Goal: Task Accomplishment & Management: Use online tool/utility

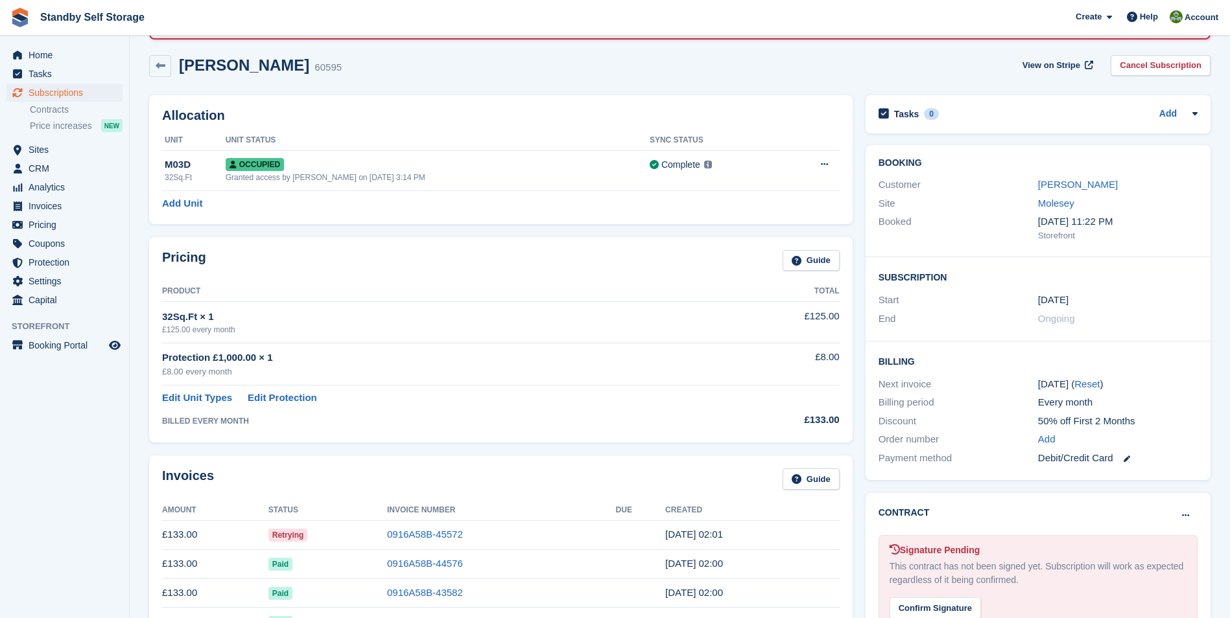
scroll to position [100, 0]
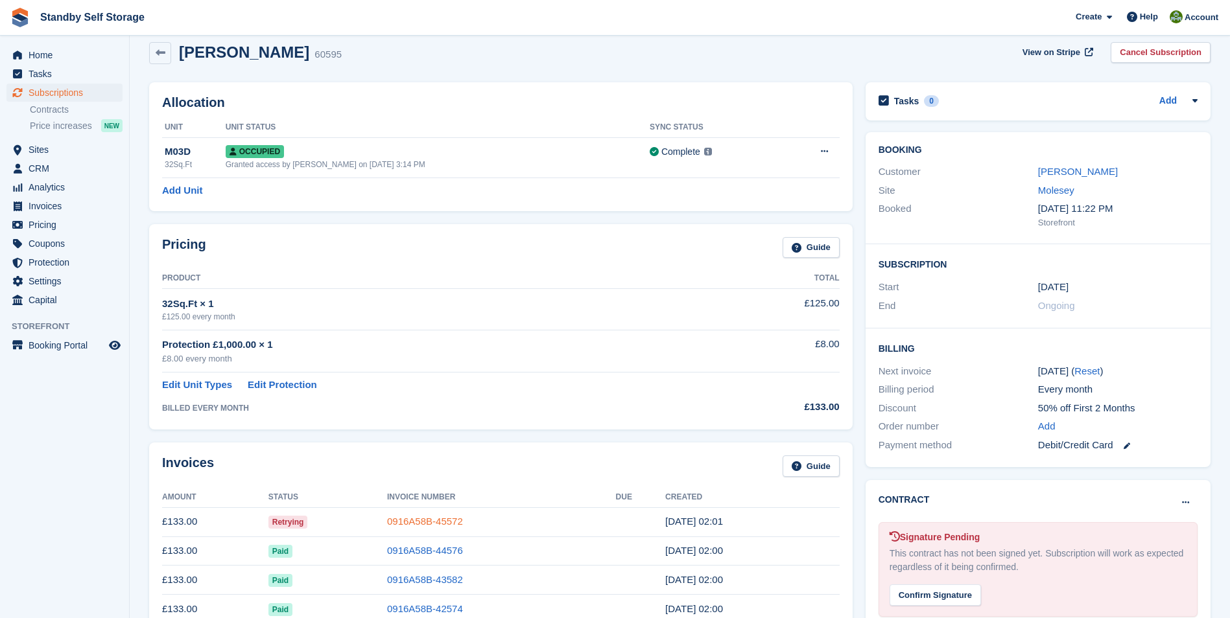
click at [426, 519] on link "0916A58B-45572" at bounding box center [425, 521] width 76 height 11
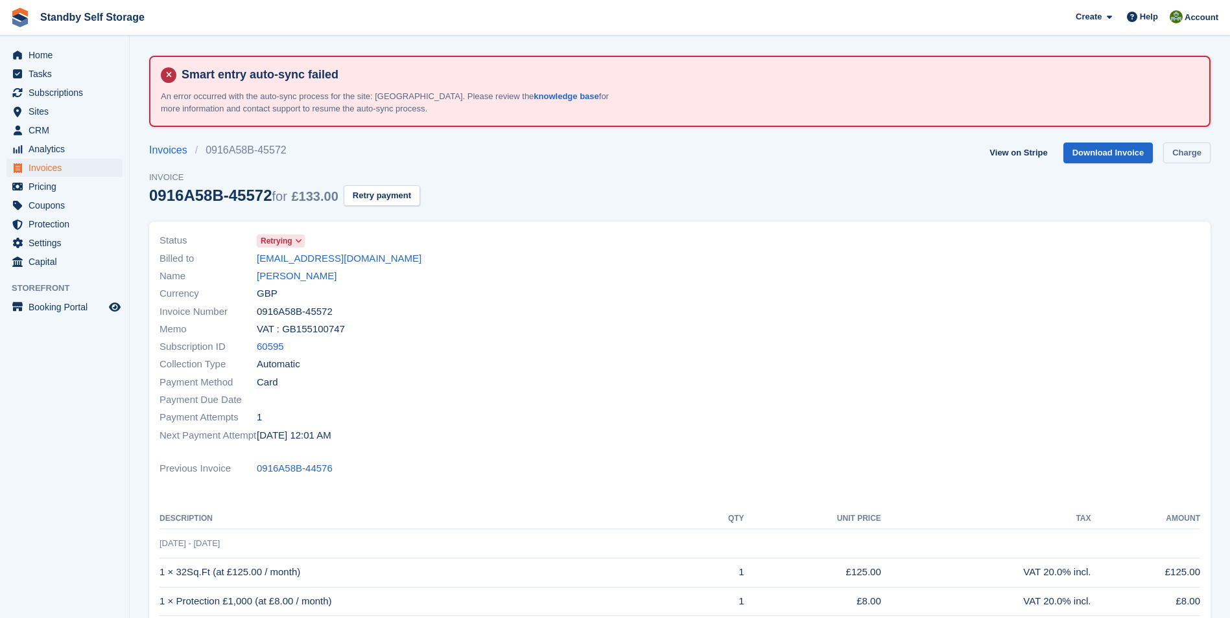
click at [1189, 156] on link "Charge" at bounding box center [1186, 153] width 47 height 21
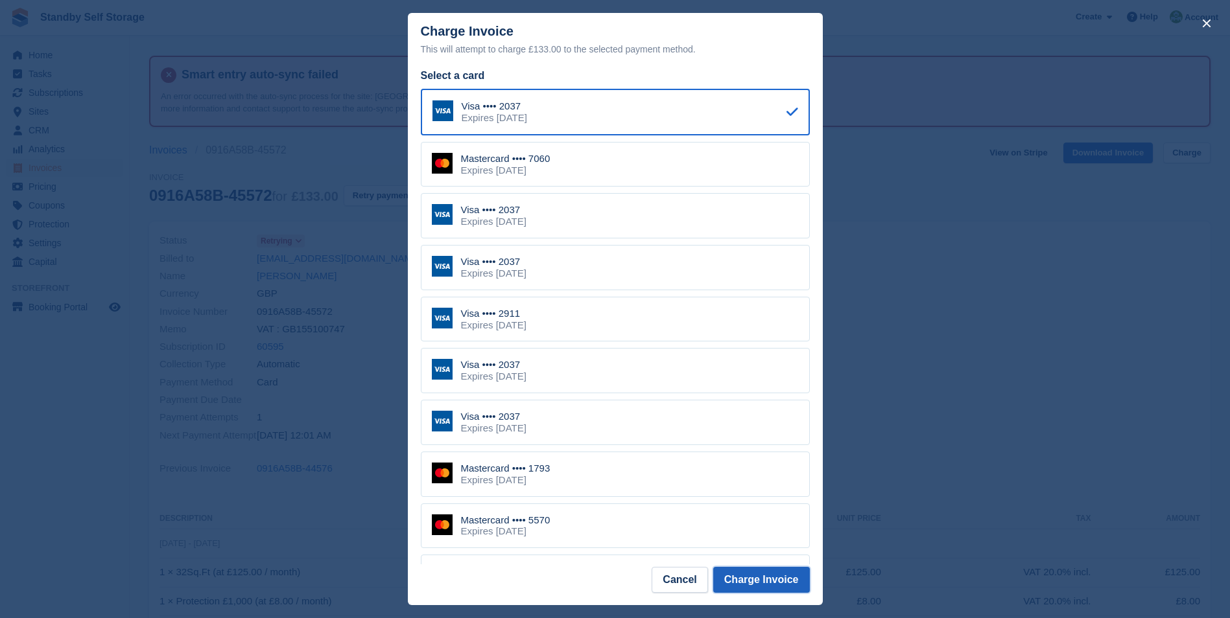
click at [751, 578] on button "Charge Invoice" at bounding box center [761, 580] width 97 height 26
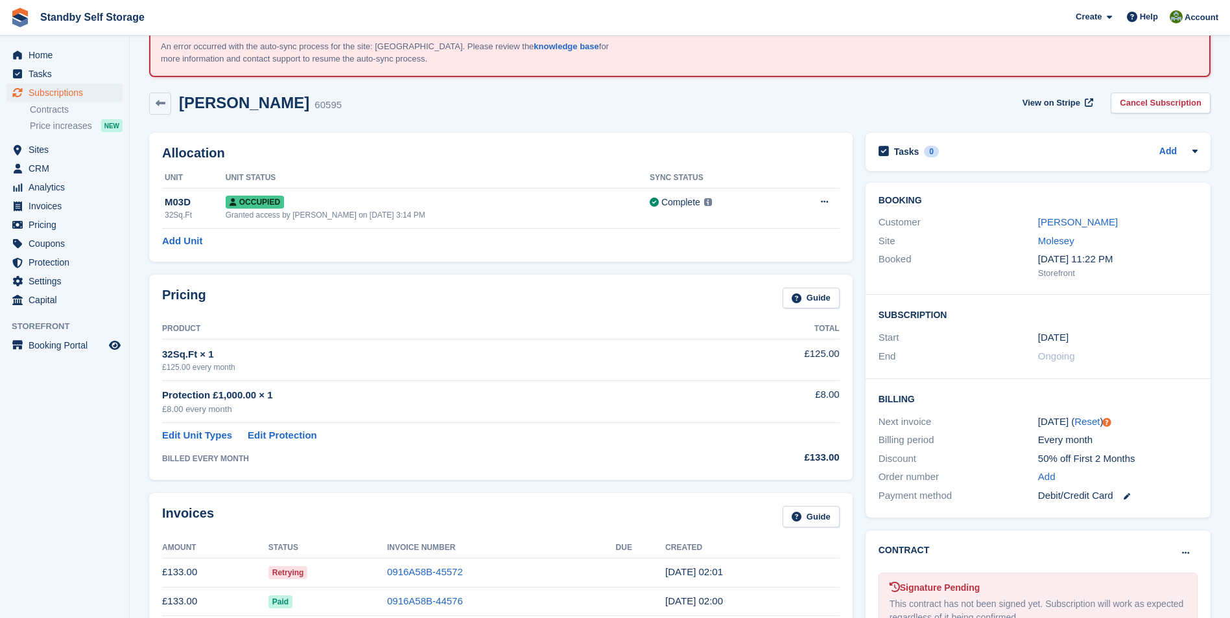
scroll to position [89, 0]
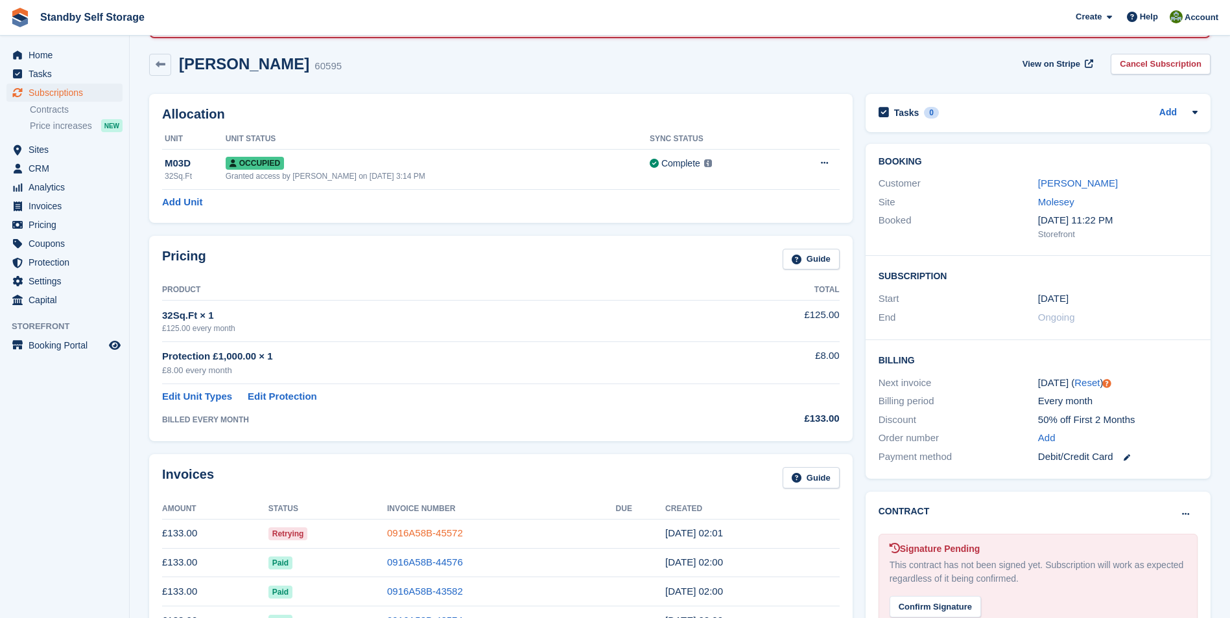
click at [427, 535] on link "0916A58B-45572" at bounding box center [425, 533] width 76 height 11
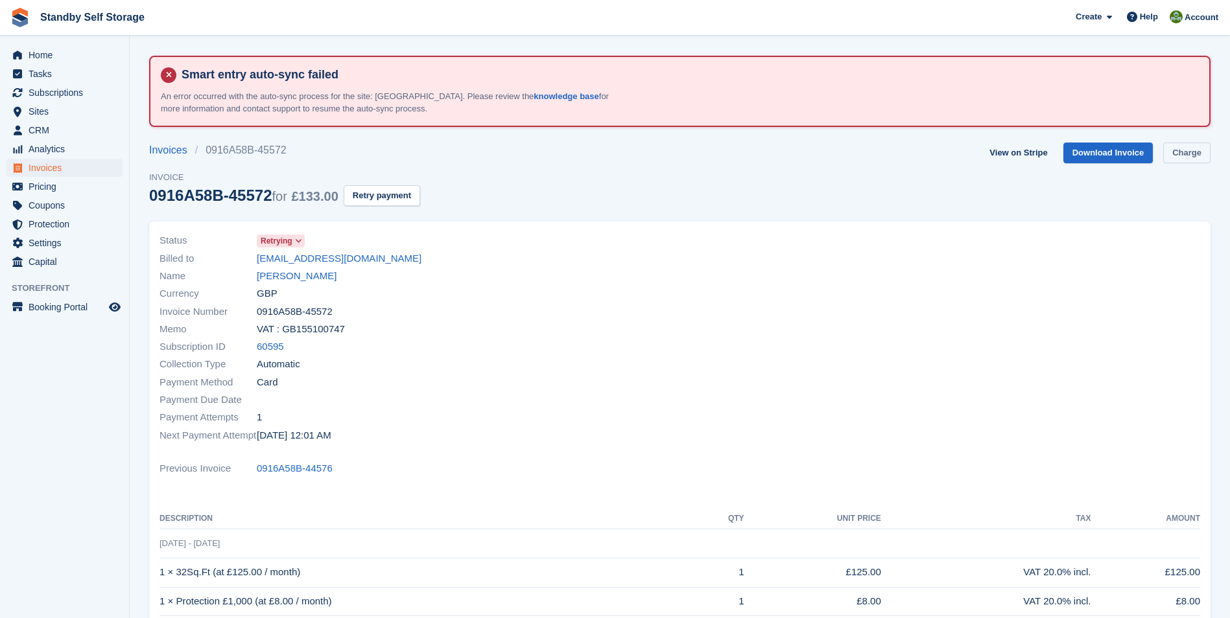
click at [1186, 156] on link "Charge" at bounding box center [1186, 153] width 47 height 21
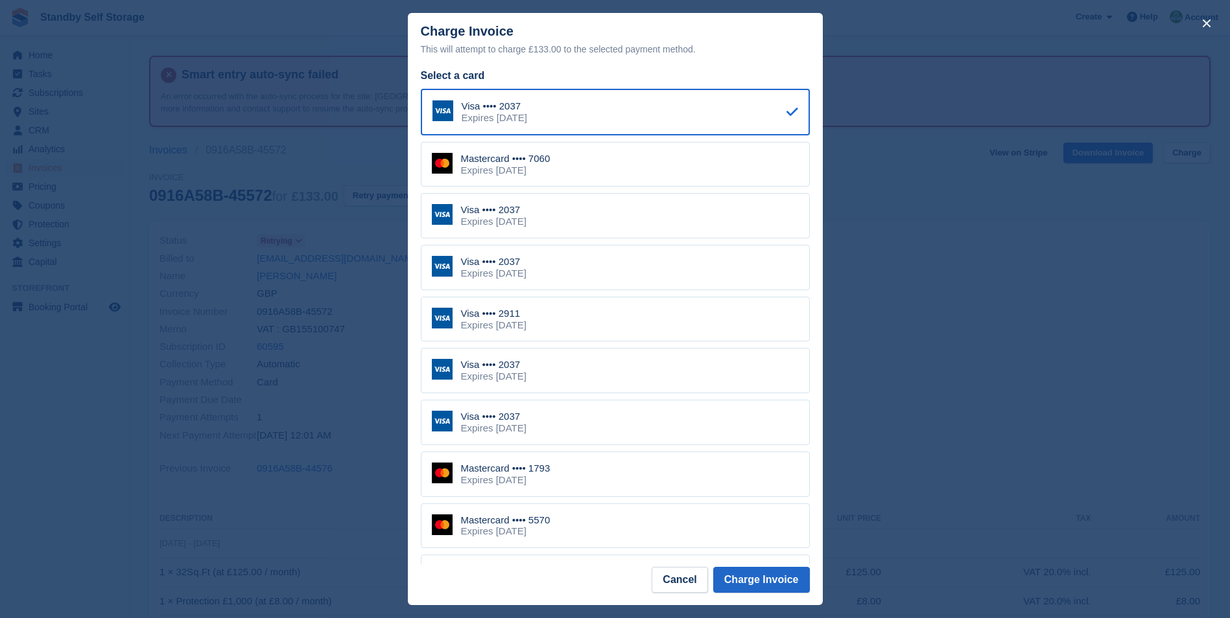
click at [521, 218] on div "Expires December 2031" at bounding box center [493, 222] width 65 height 12
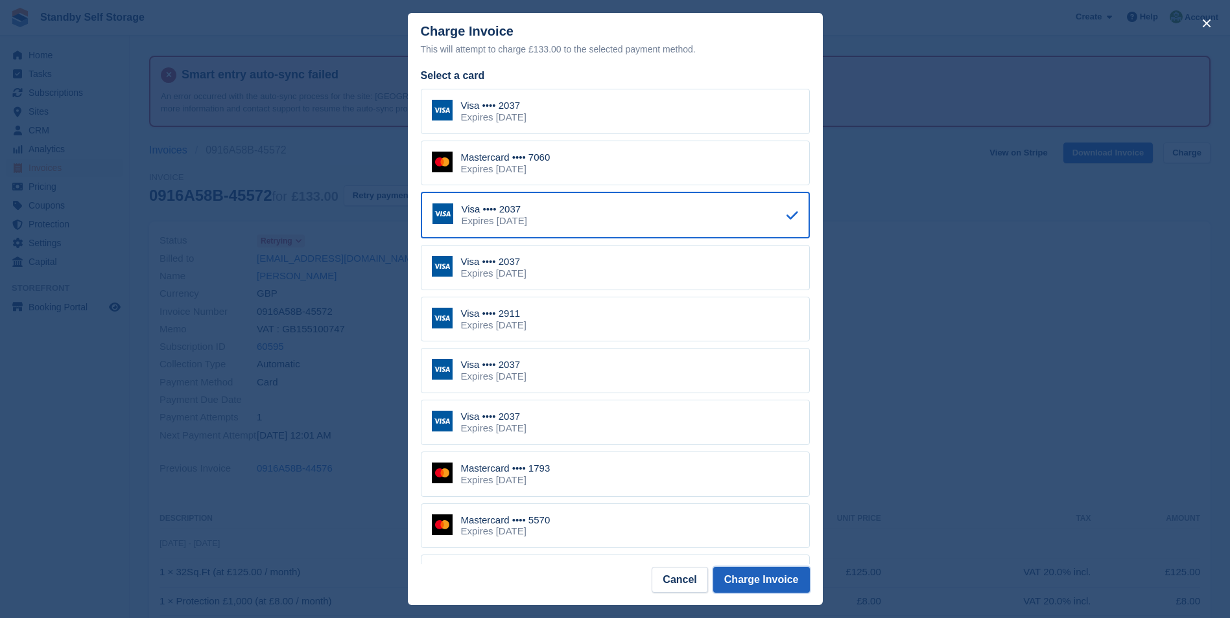
click at [762, 580] on button "Charge Invoice" at bounding box center [761, 580] width 97 height 26
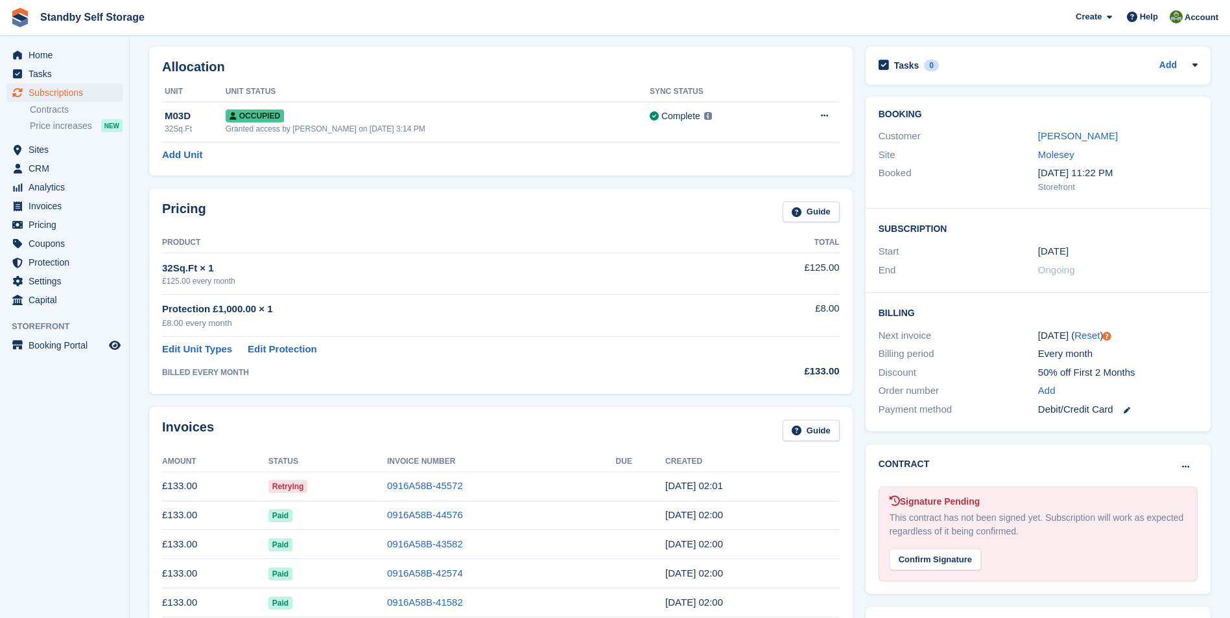
scroll to position [138, 0]
click at [399, 485] on link "0916A58B-45572" at bounding box center [425, 483] width 76 height 11
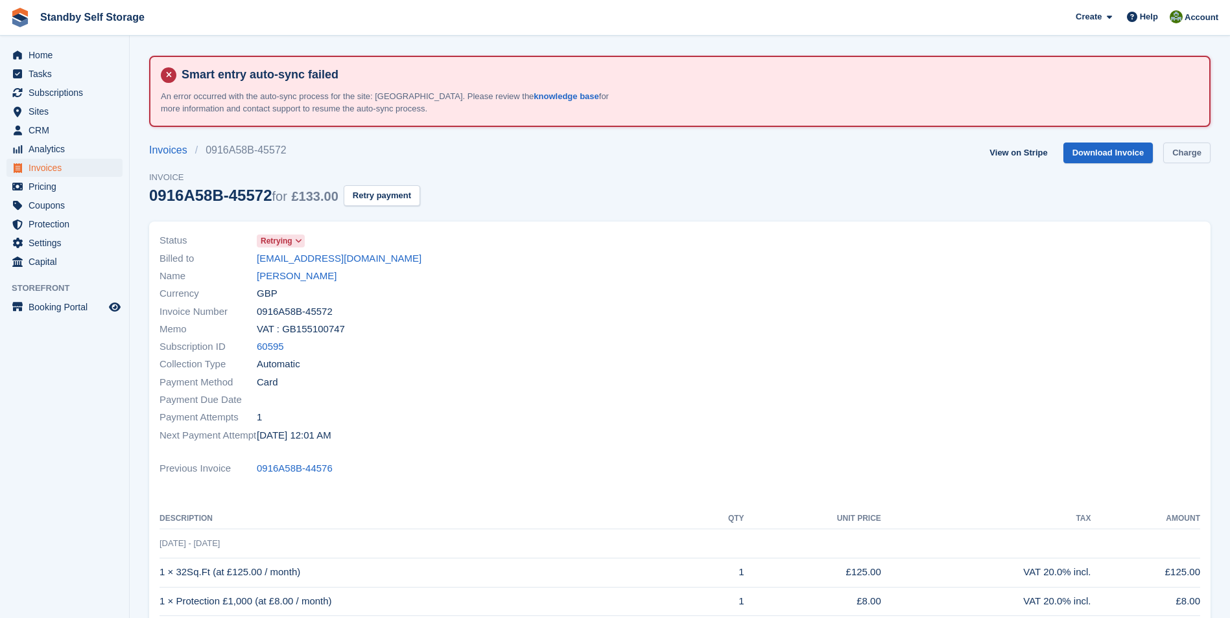
click at [1187, 145] on link "Charge" at bounding box center [1186, 153] width 47 height 21
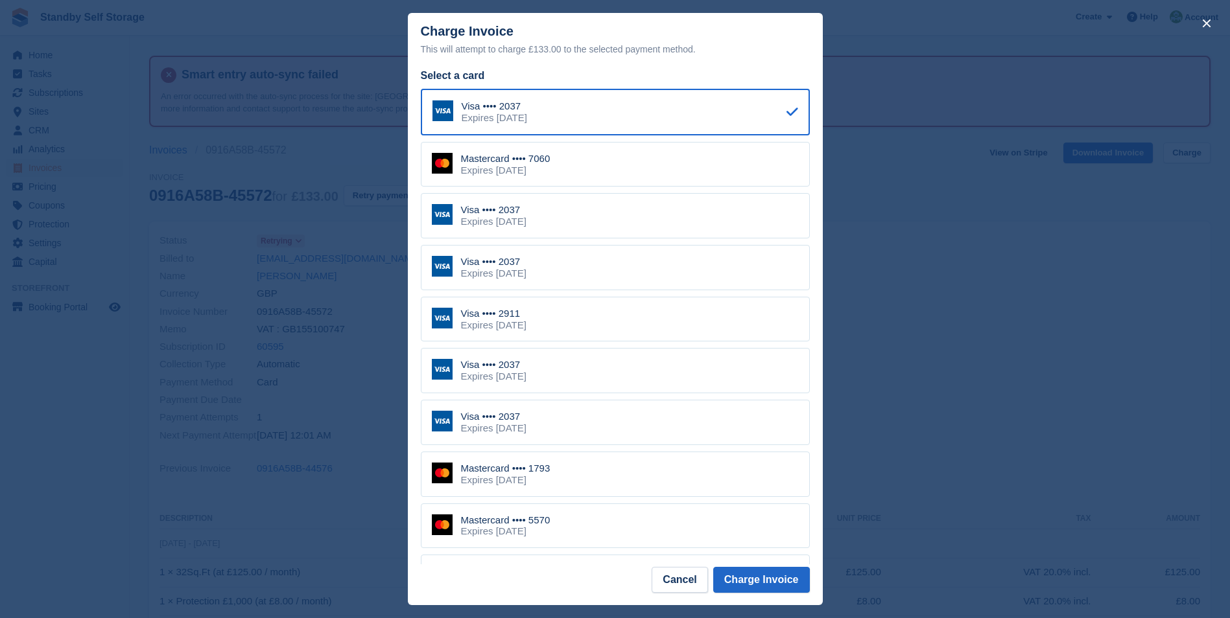
click at [487, 528] on div "Expires [DATE]" at bounding box center [505, 532] width 89 height 12
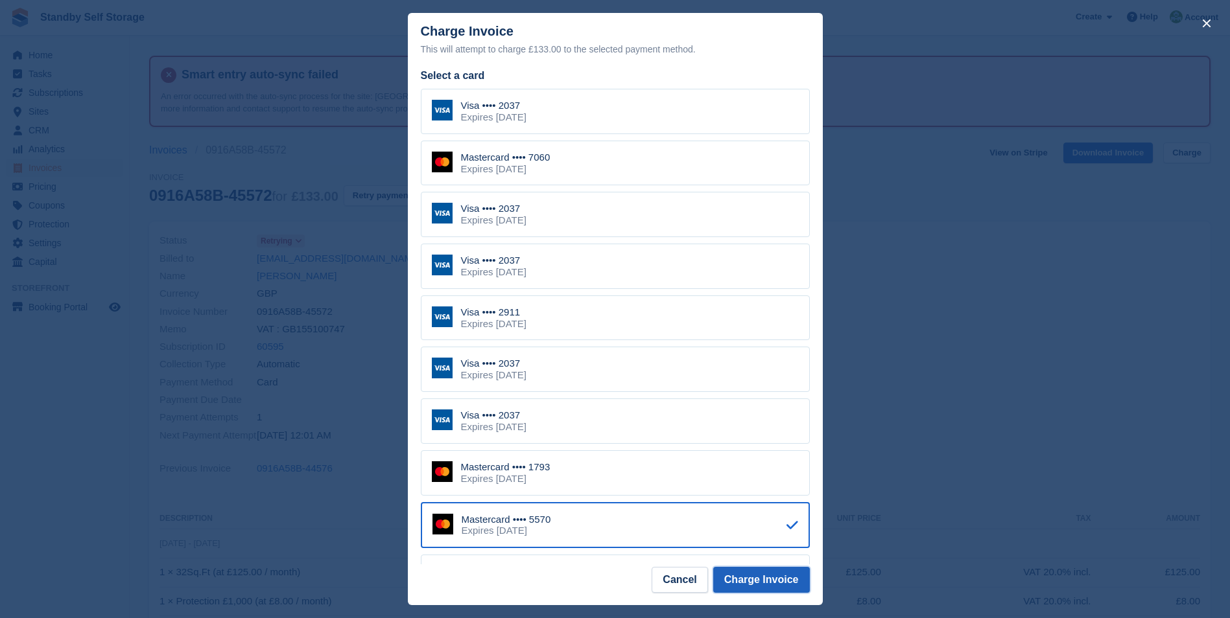
click at [734, 574] on button "Charge Invoice" at bounding box center [761, 580] width 97 height 26
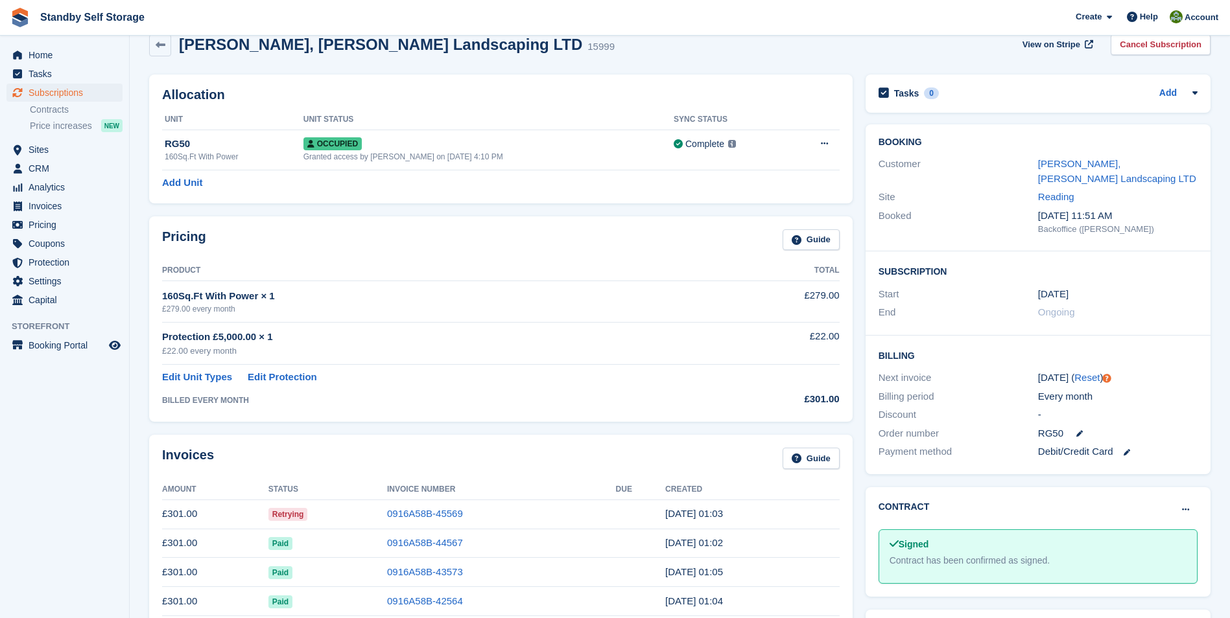
scroll to position [110, 0]
click at [427, 509] on link "0916A58B-45569" at bounding box center [425, 511] width 76 height 11
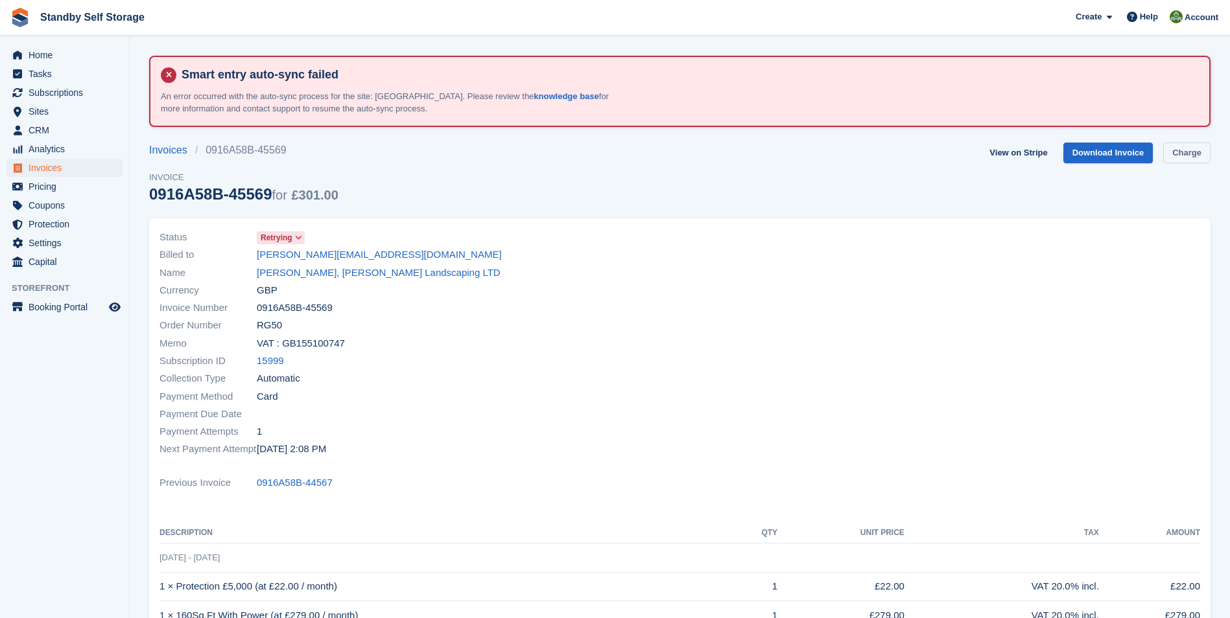
click at [1184, 155] on link "Charge" at bounding box center [1186, 153] width 47 height 21
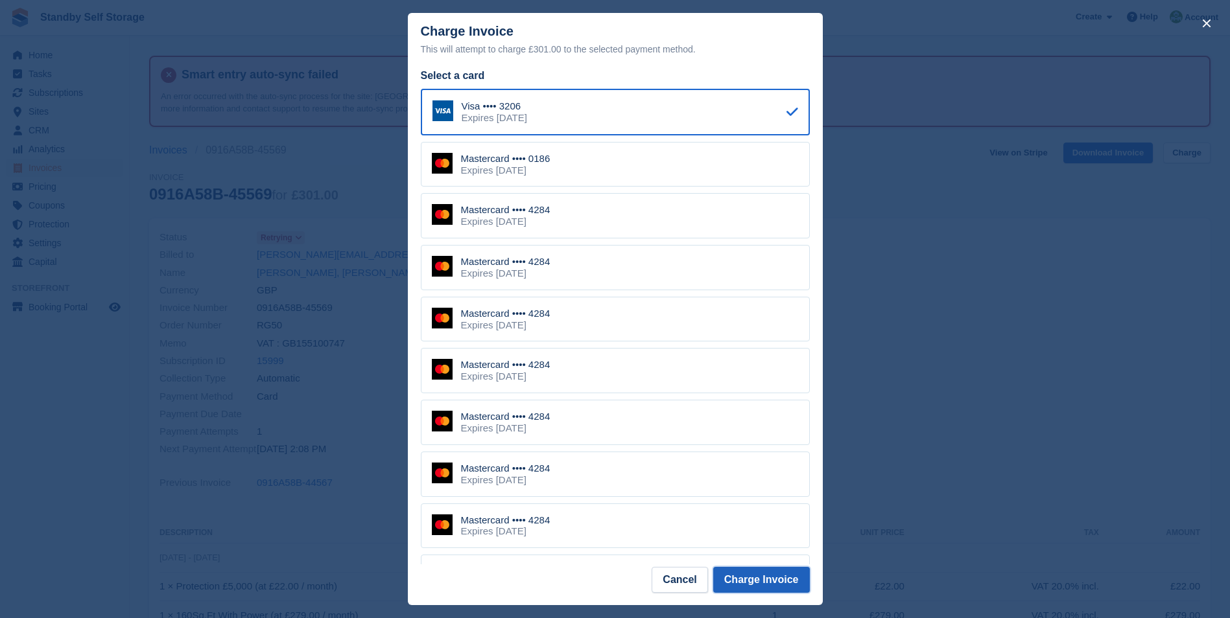
click at [769, 576] on button "Charge Invoice" at bounding box center [761, 580] width 97 height 26
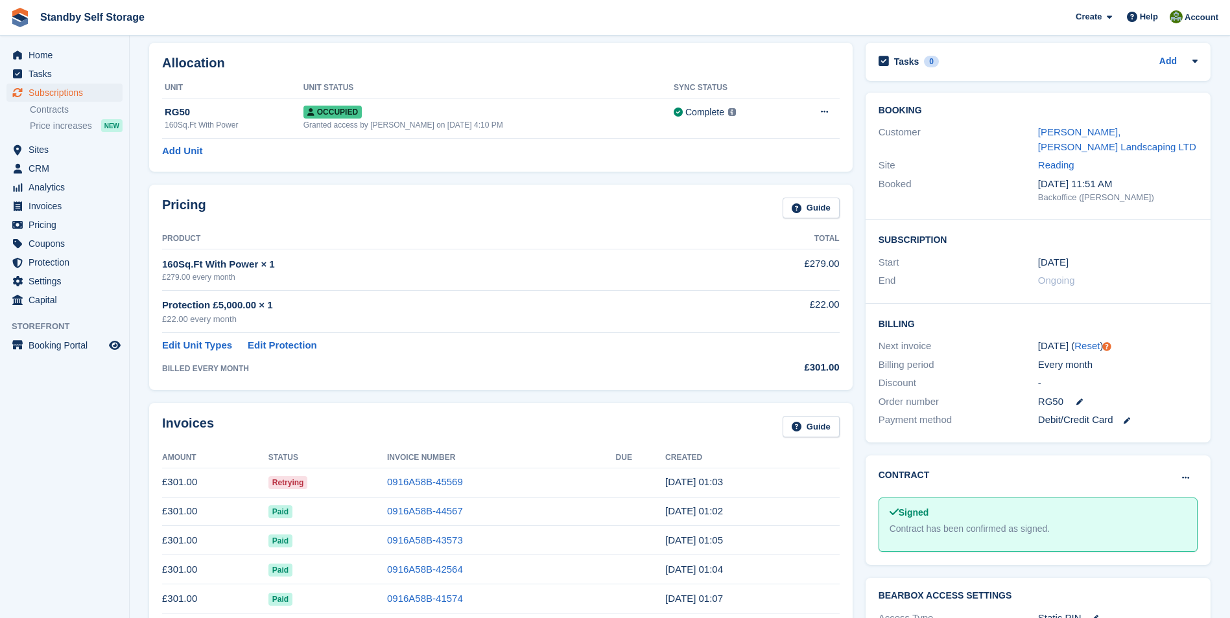
scroll to position [162, 0]
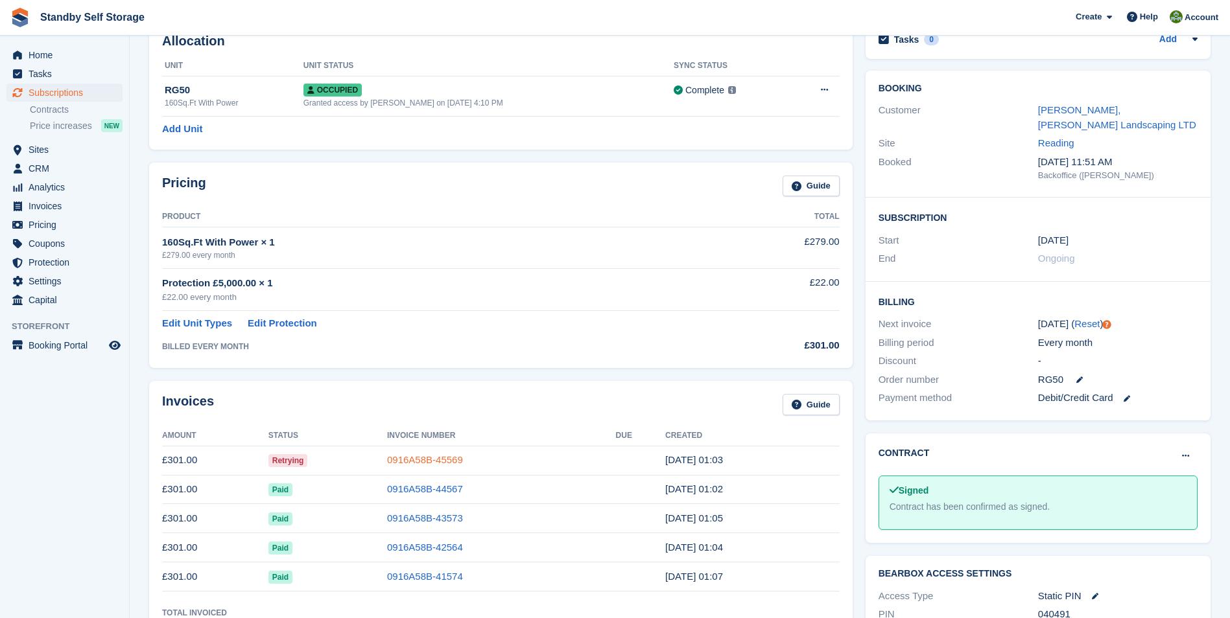
click at [423, 463] on link "0916A58B-45569" at bounding box center [425, 459] width 76 height 11
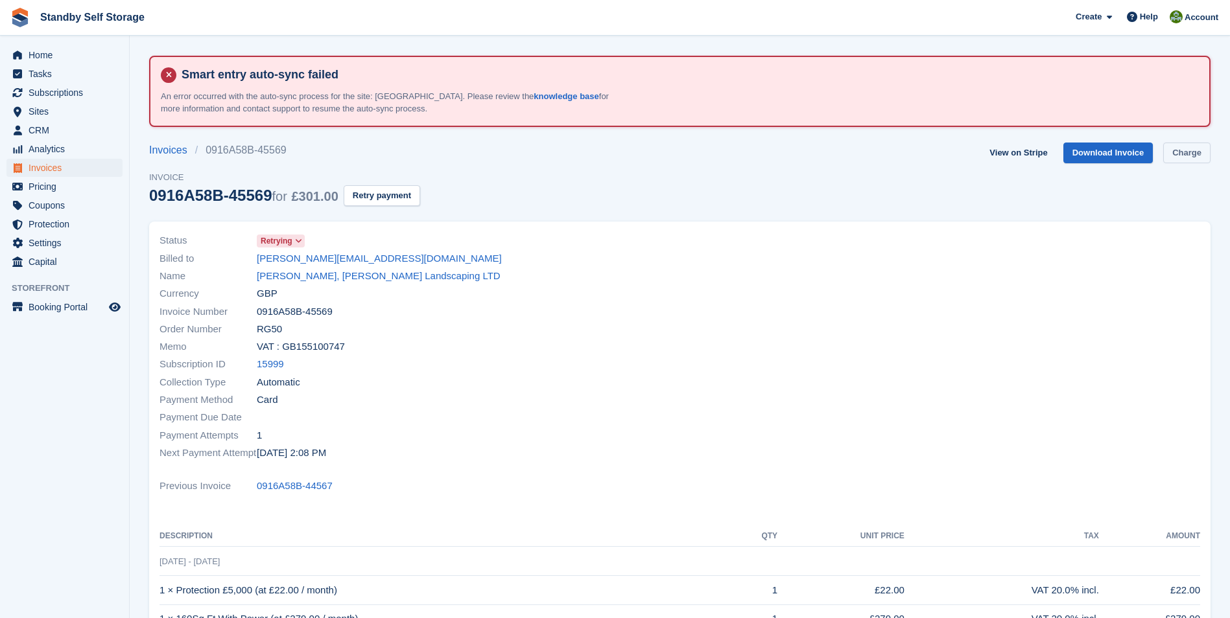
click at [1180, 151] on link "Charge" at bounding box center [1186, 153] width 47 height 21
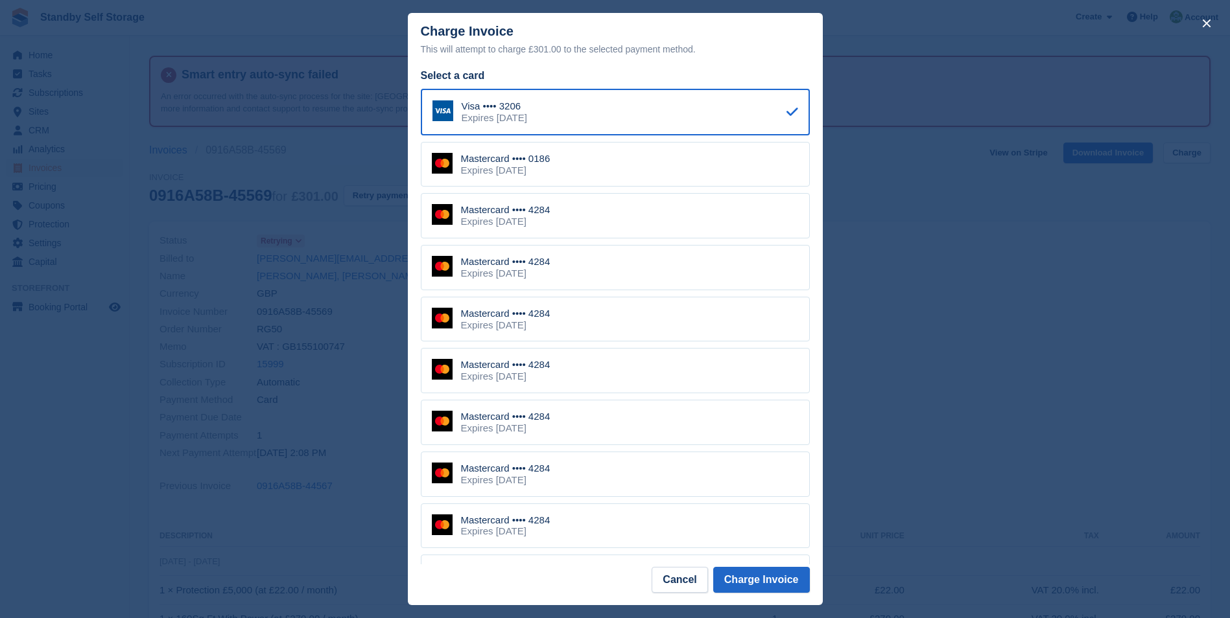
click at [493, 369] on div "Mastercard •••• 4284" at bounding box center [505, 365] width 89 height 12
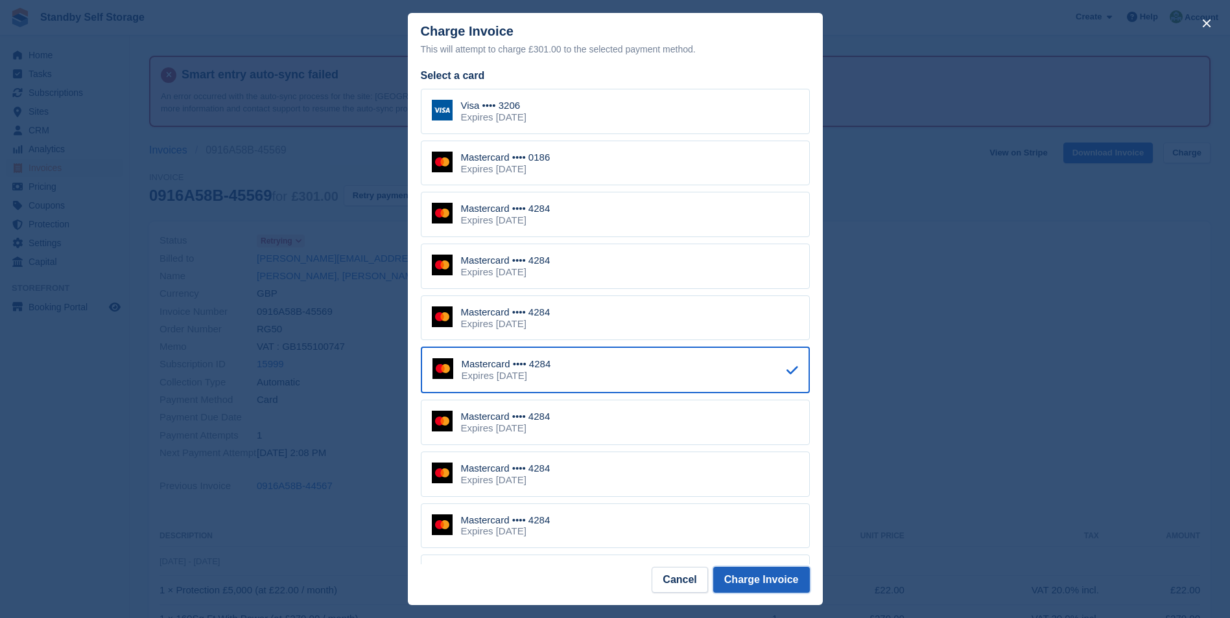
click at [732, 578] on button "Charge Invoice" at bounding box center [761, 580] width 97 height 26
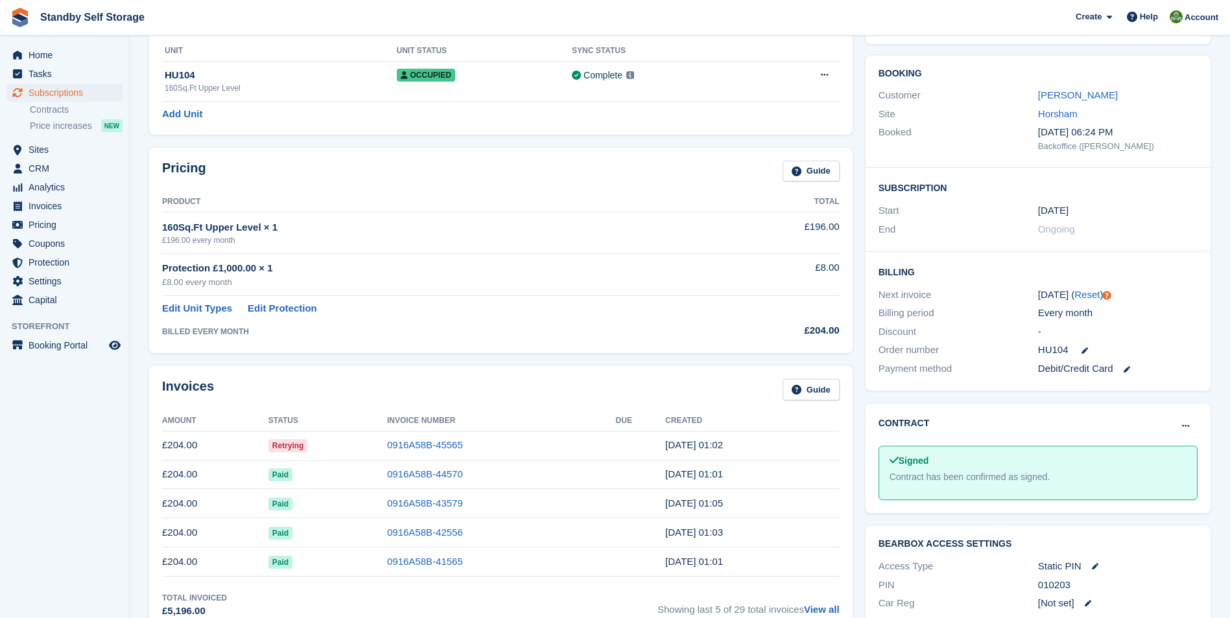
scroll to position [180, 0]
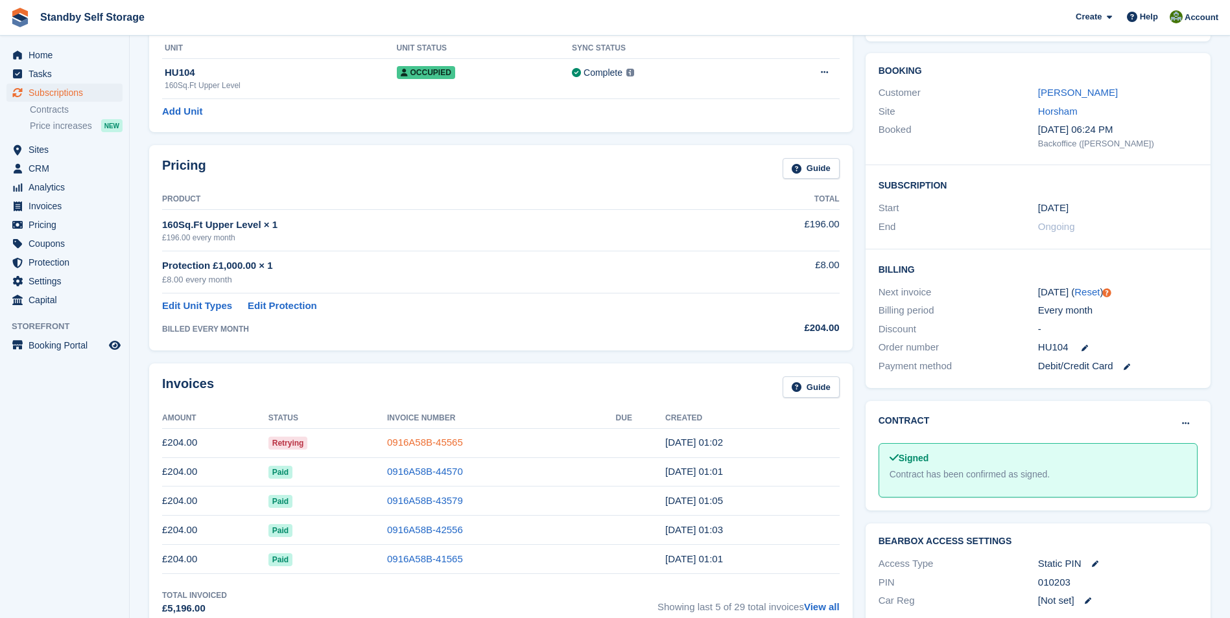
click at [431, 443] on link "0916A58B-45565" at bounding box center [425, 442] width 76 height 11
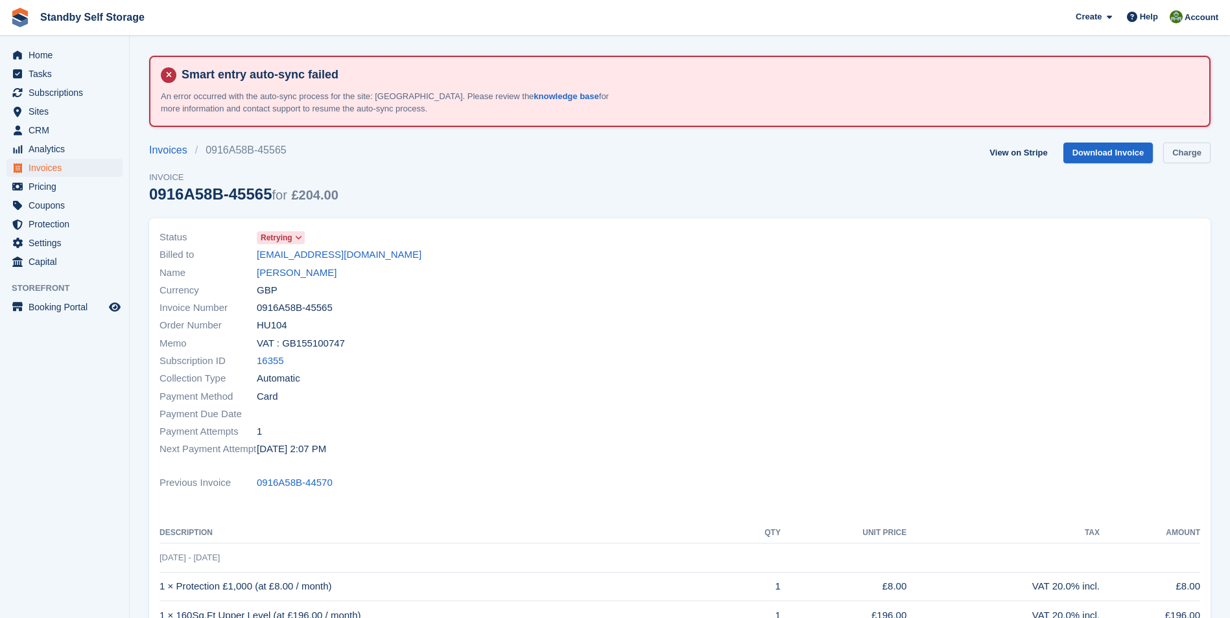
click at [1187, 156] on link "Charge" at bounding box center [1186, 153] width 47 height 21
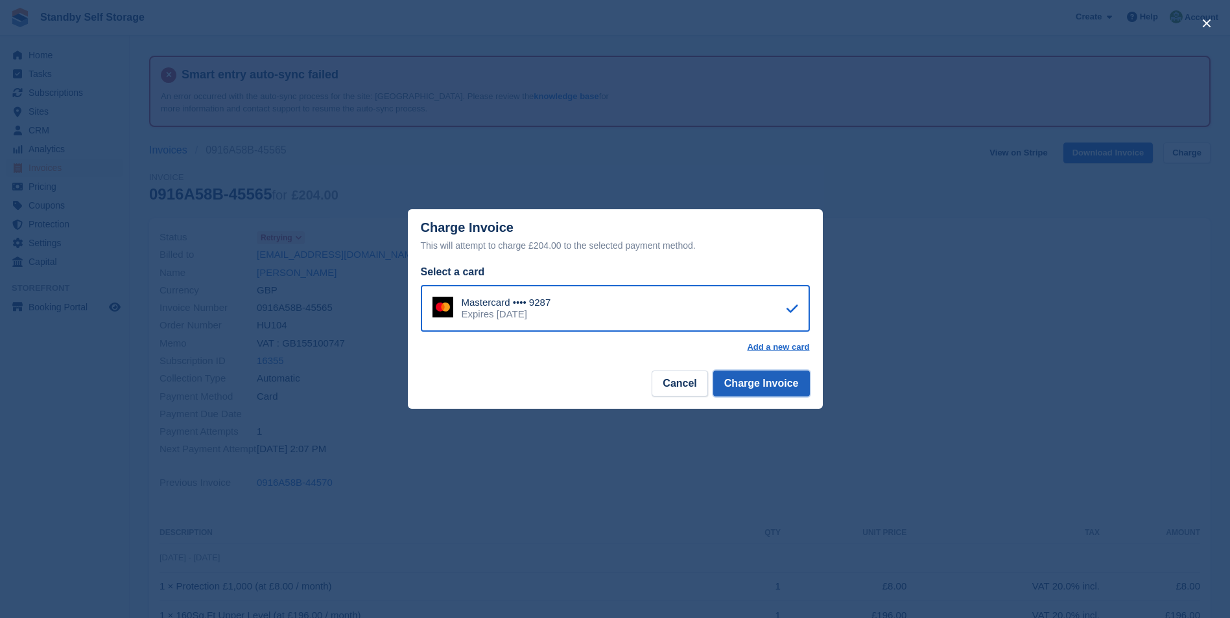
click at [763, 383] on button "Charge Invoice" at bounding box center [761, 384] width 97 height 26
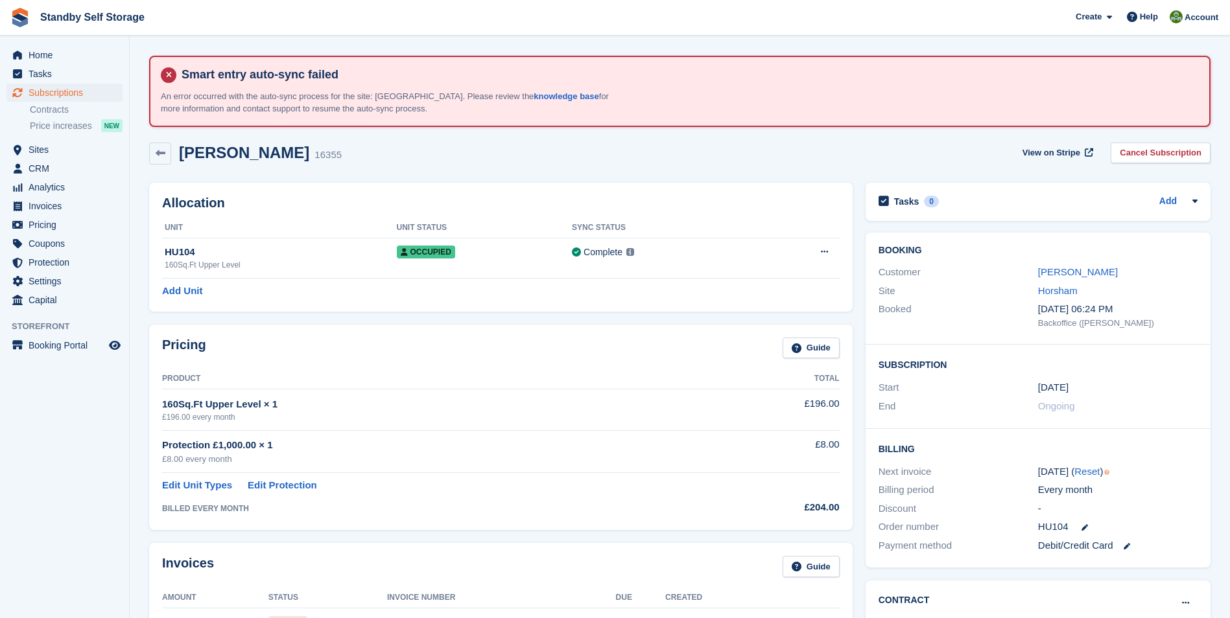
scroll to position [57, 0]
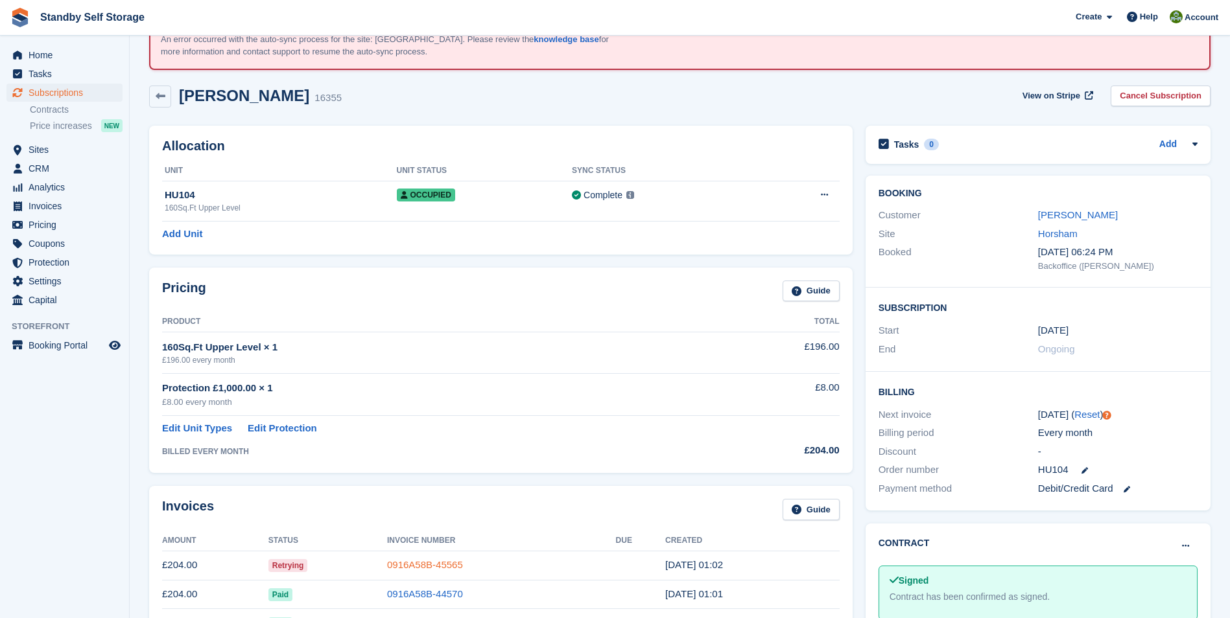
click at [398, 563] on link "0916A58B-45565" at bounding box center [425, 564] width 76 height 11
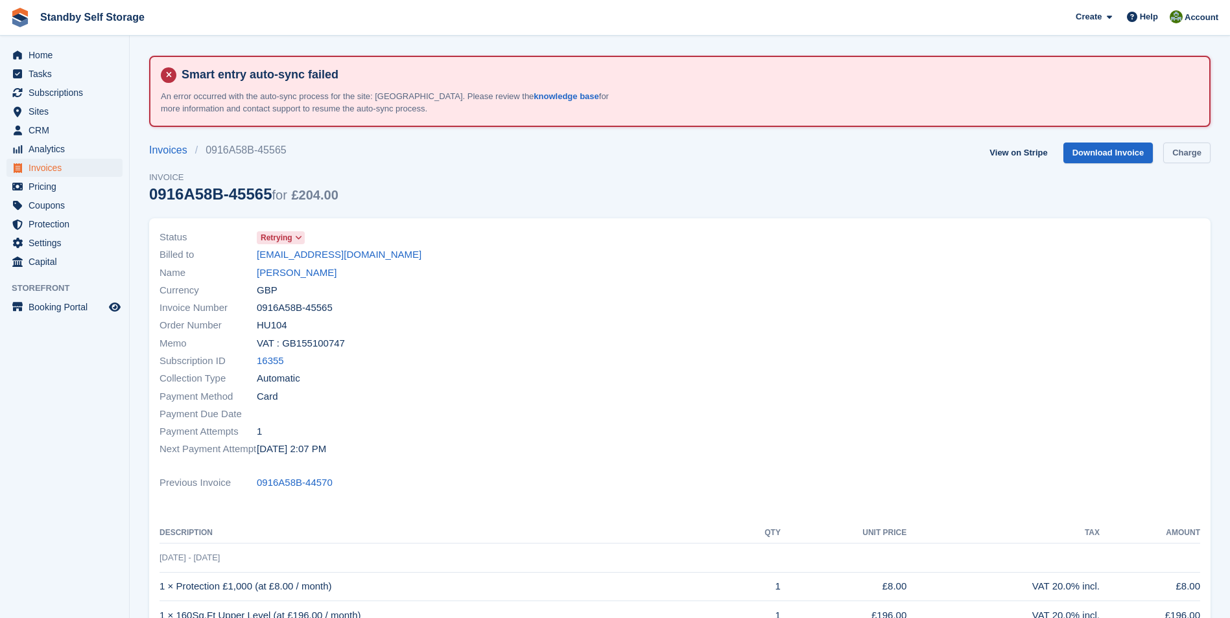
click at [1181, 155] on link "Charge" at bounding box center [1186, 153] width 47 height 21
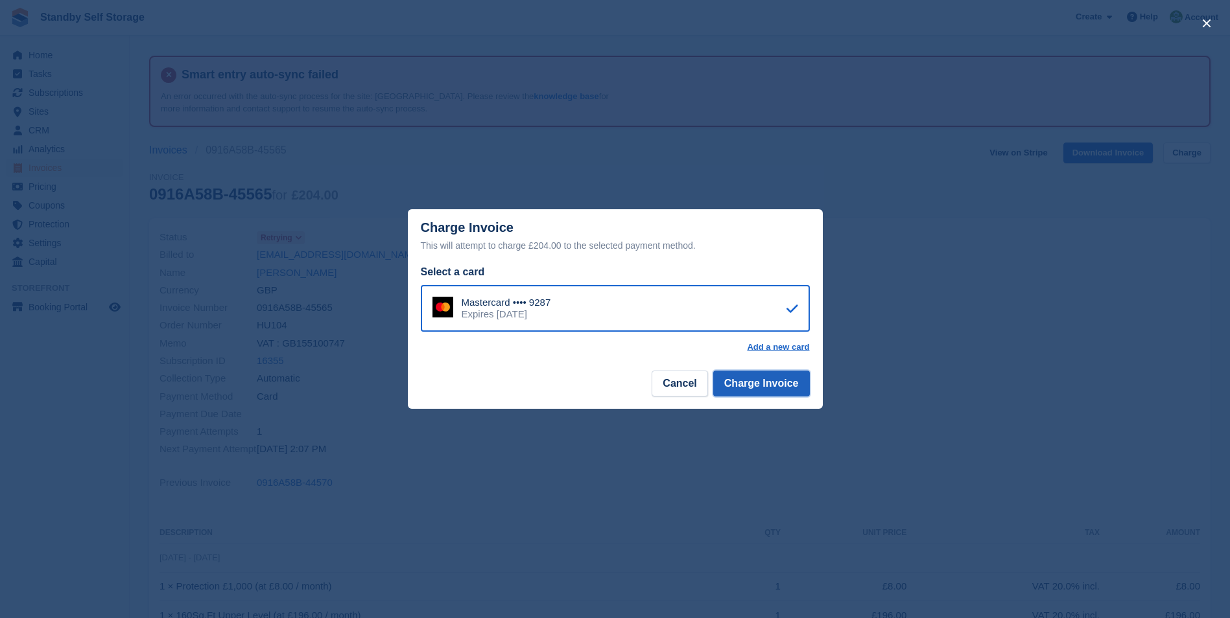
click at [730, 378] on button "Charge Invoice" at bounding box center [761, 384] width 97 height 26
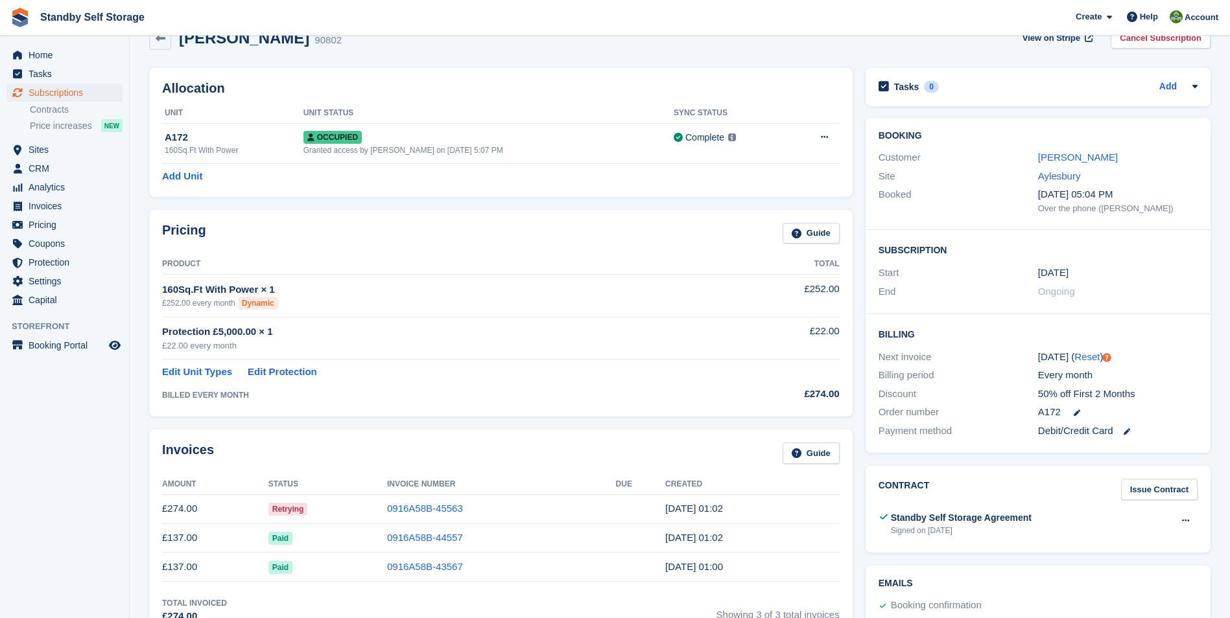
scroll to position [117, 0]
click at [418, 509] on link "0916A58B-45563" at bounding box center [425, 506] width 76 height 11
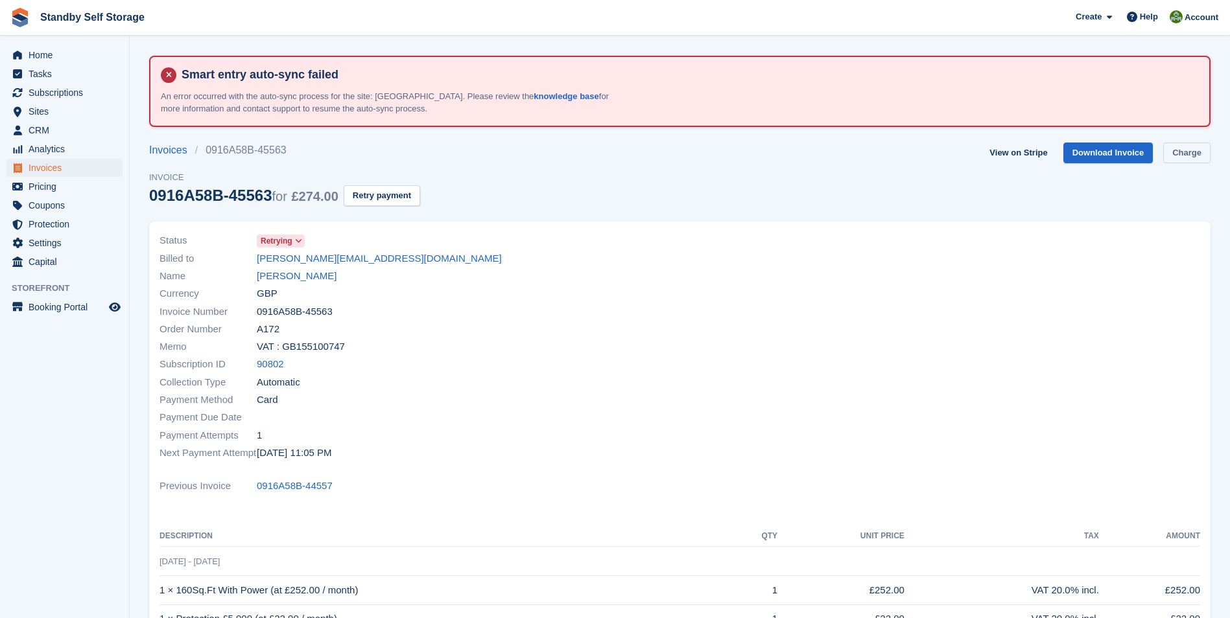
click at [1181, 155] on link "Charge" at bounding box center [1186, 153] width 47 height 21
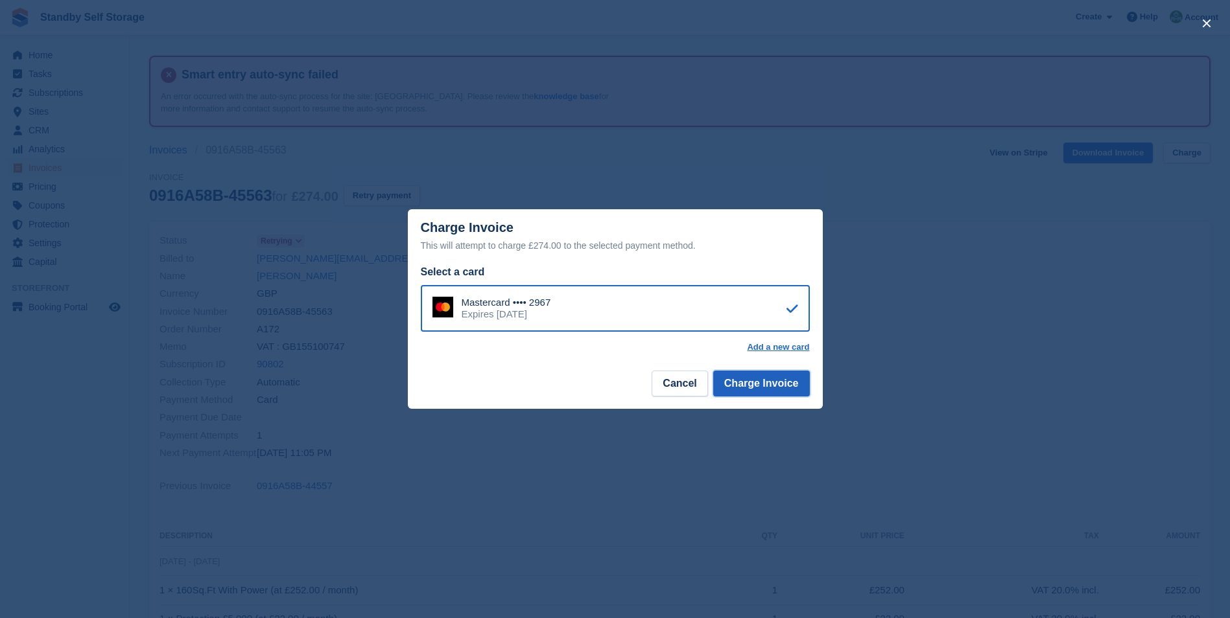
click at [762, 386] on button "Charge Invoice" at bounding box center [761, 384] width 97 height 26
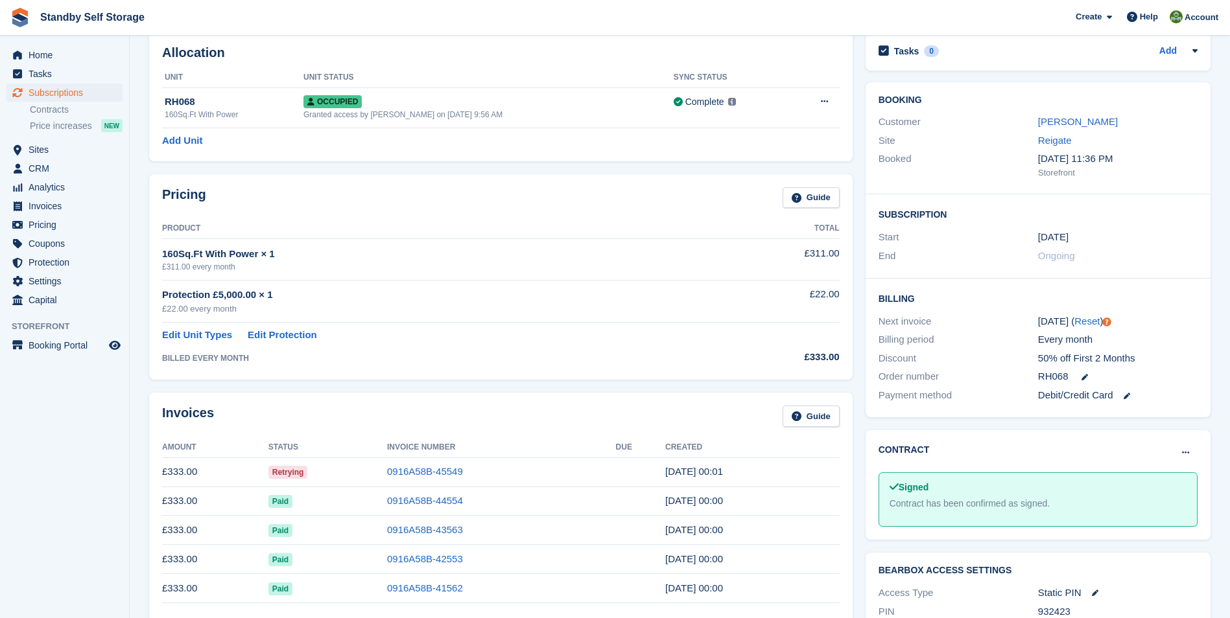
scroll to position [157, 0]
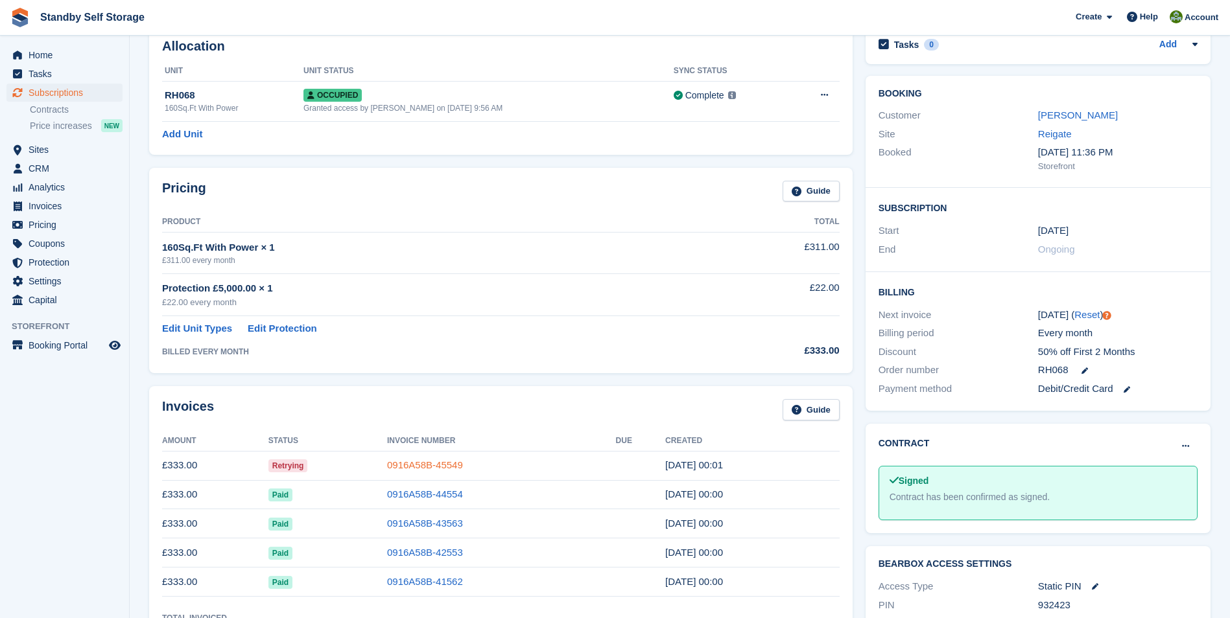
click at [428, 460] on link "0916A58B-45549" at bounding box center [425, 465] width 76 height 11
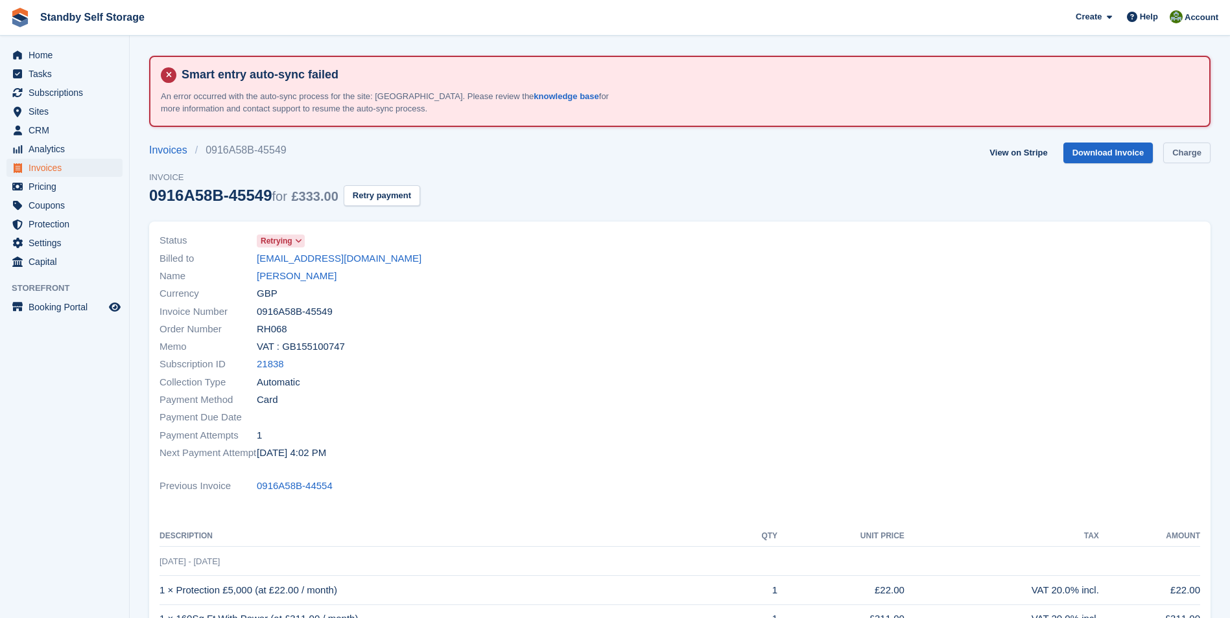
click at [1184, 156] on link "Charge" at bounding box center [1186, 153] width 47 height 21
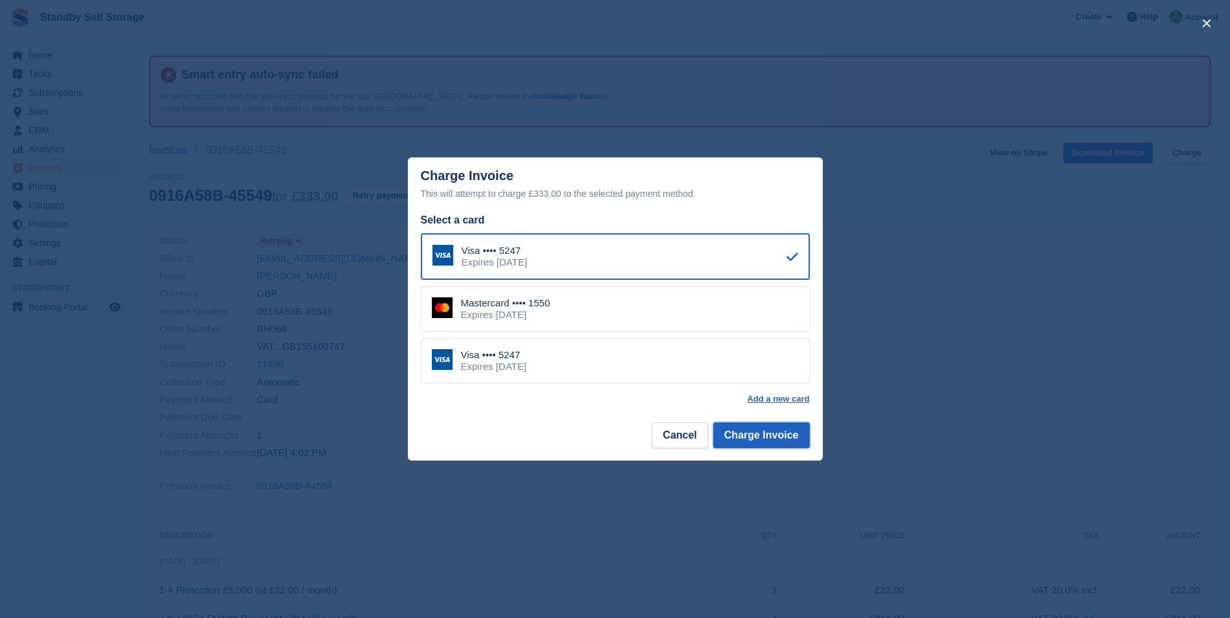
click at [738, 429] on button "Charge Invoice" at bounding box center [761, 436] width 97 height 26
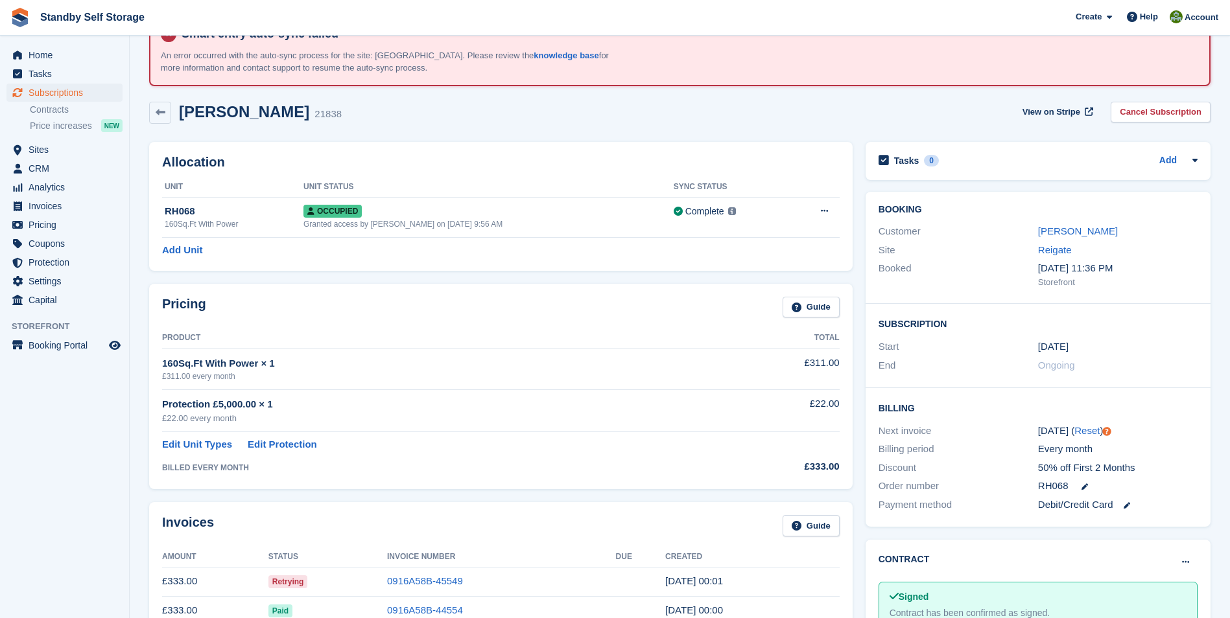
scroll to position [82, 0]
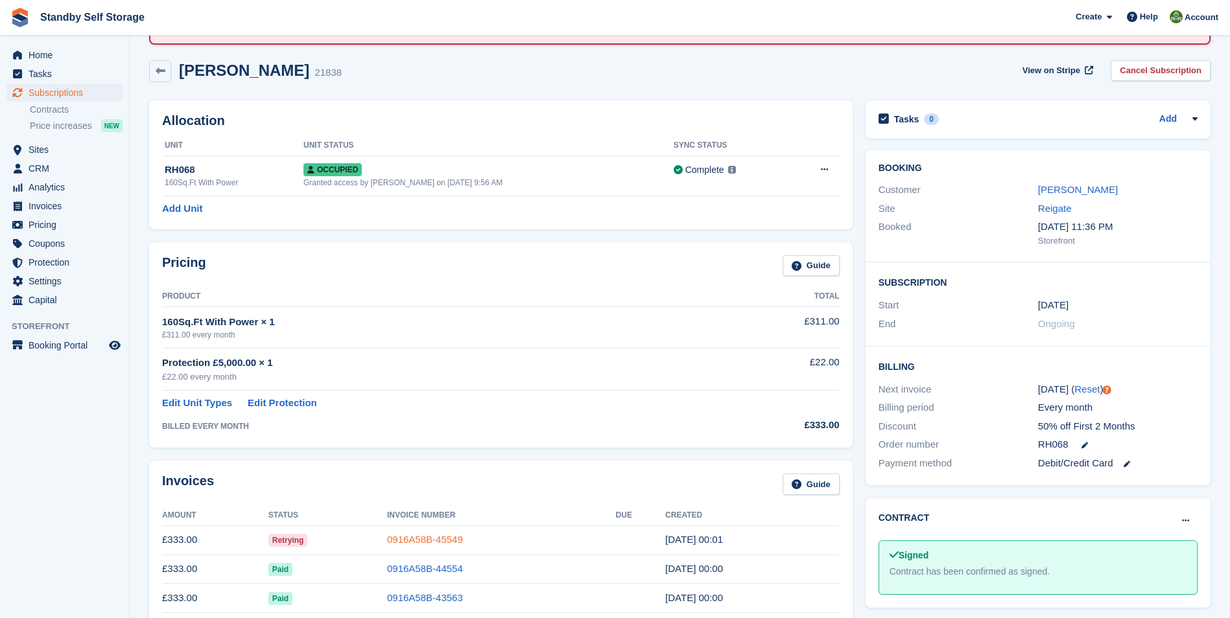
click at [416, 539] on link "0916A58B-45549" at bounding box center [425, 539] width 76 height 11
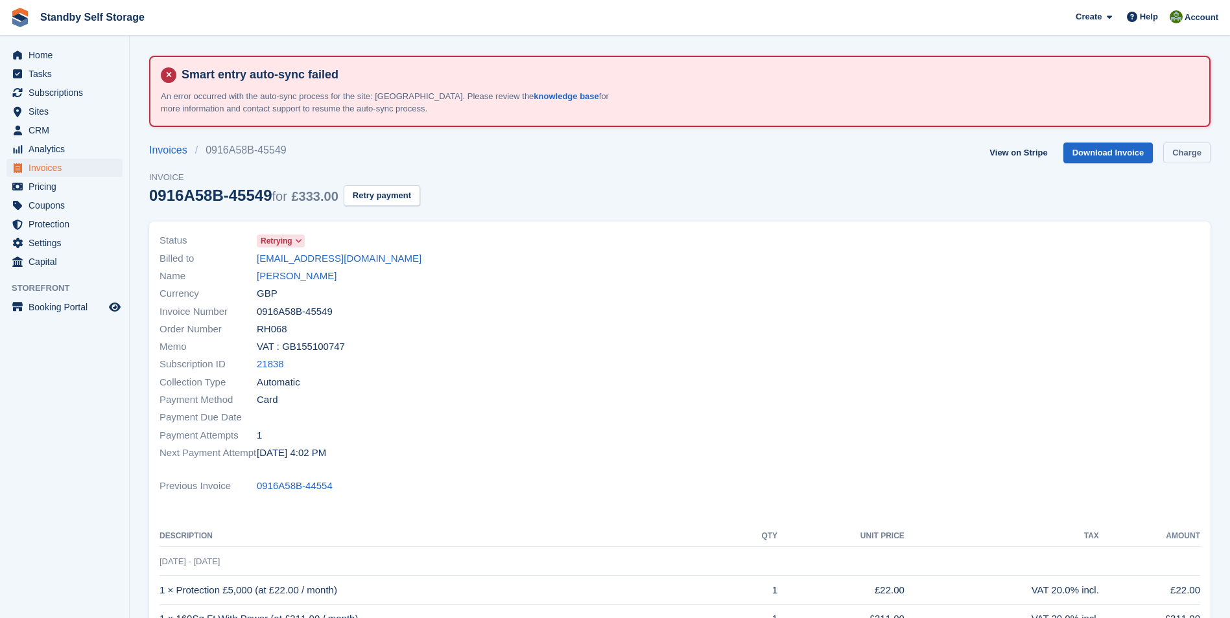
click at [1169, 153] on link "Charge" at bounding box center [1186, 153] width 47 height 21
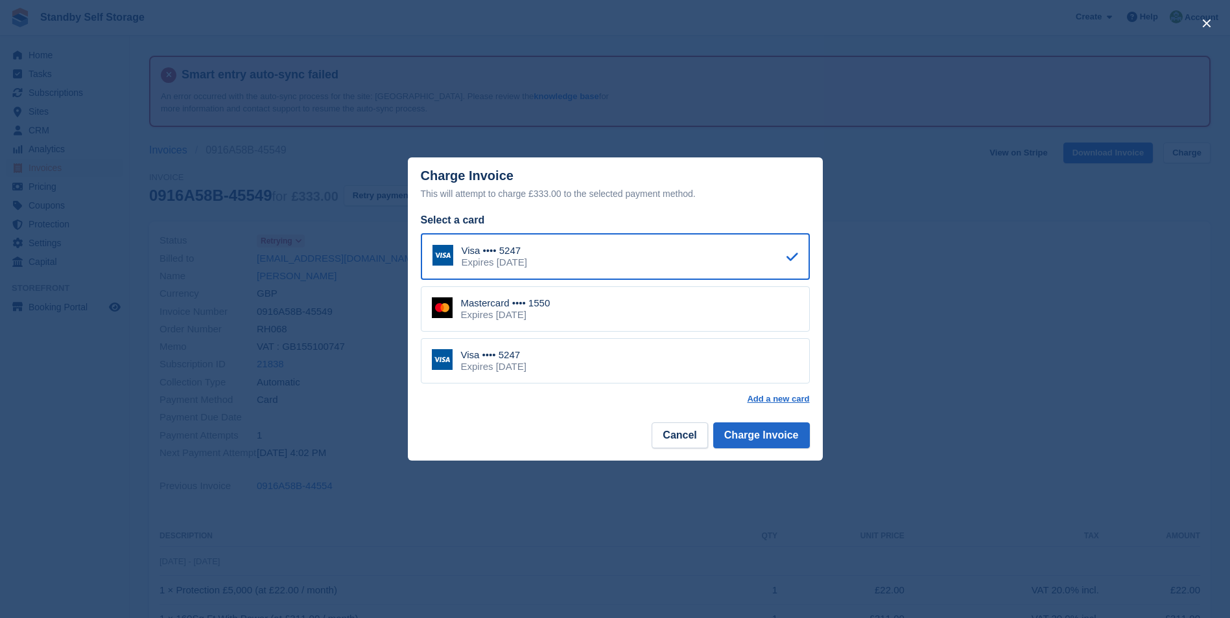
click at [573, 303] on div "Mastercard •••• 1550 Expires [DATE]" at bounding box center [615, 308] width 389 height 45
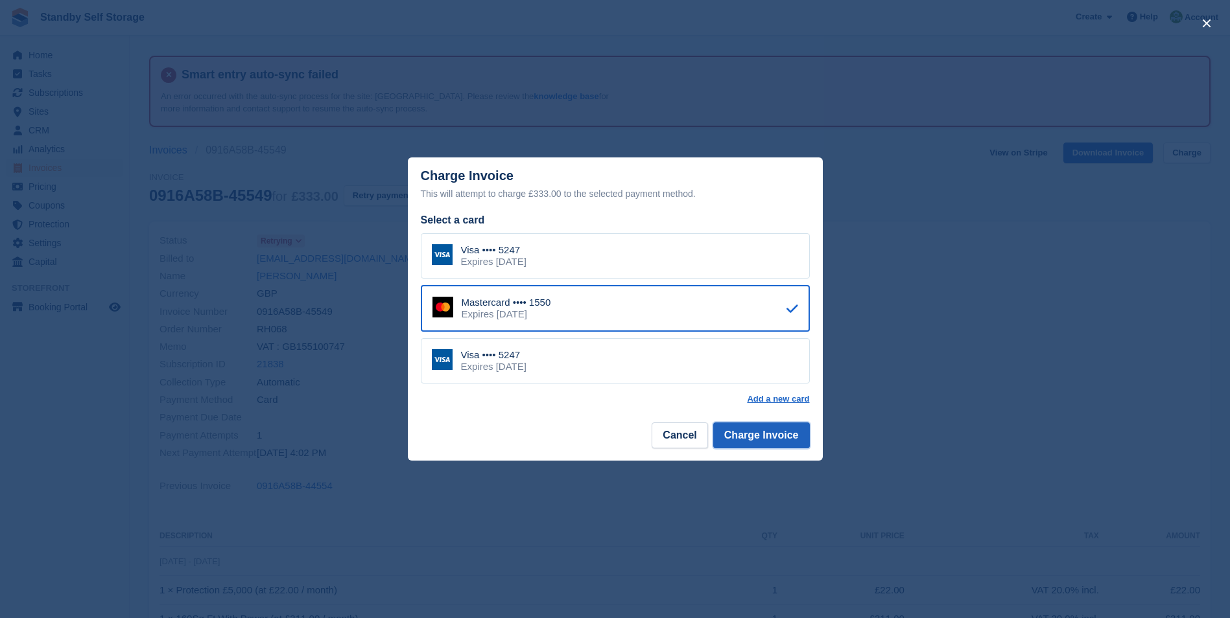
click at [775, 440] on button "Charge Invoice" at bounding box center [761, 436] width 97 height 26
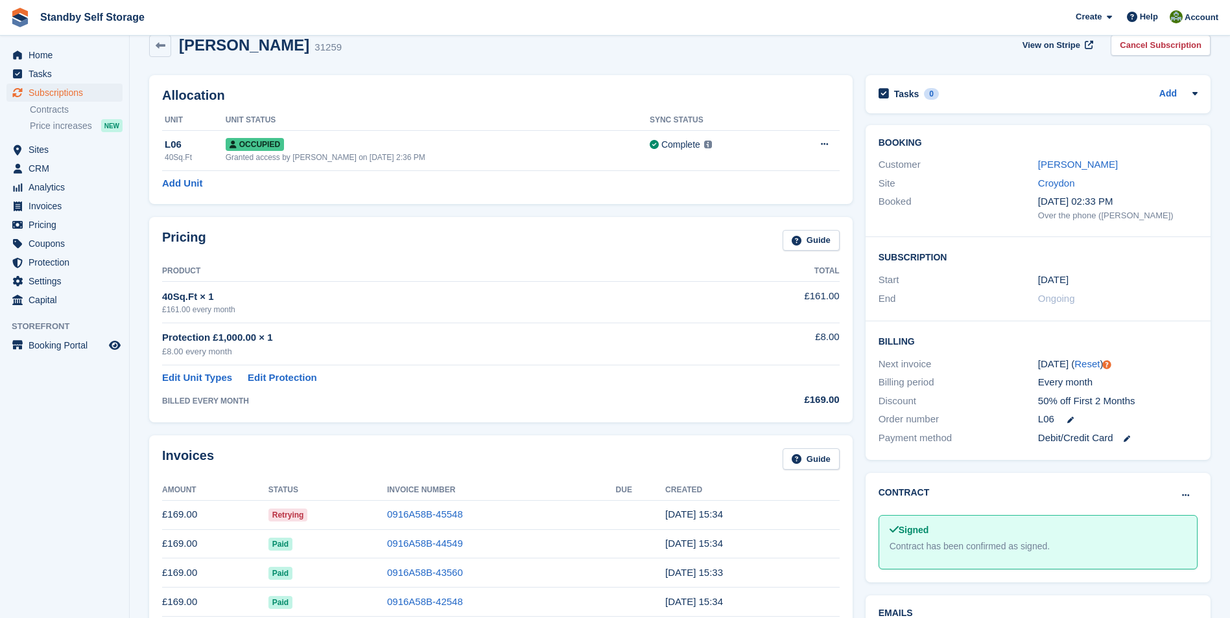
scroll to position [137, 0]
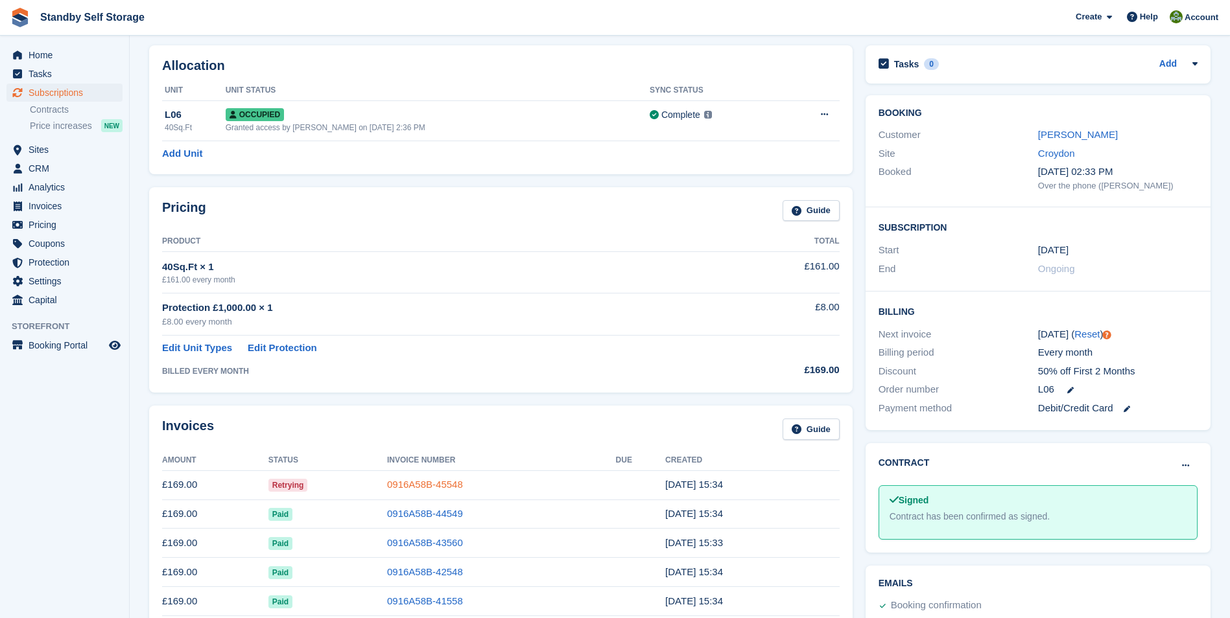
click at [410, 484] on link "0916A58B-45548" at bounding box center [425, 484] width 76 height 11
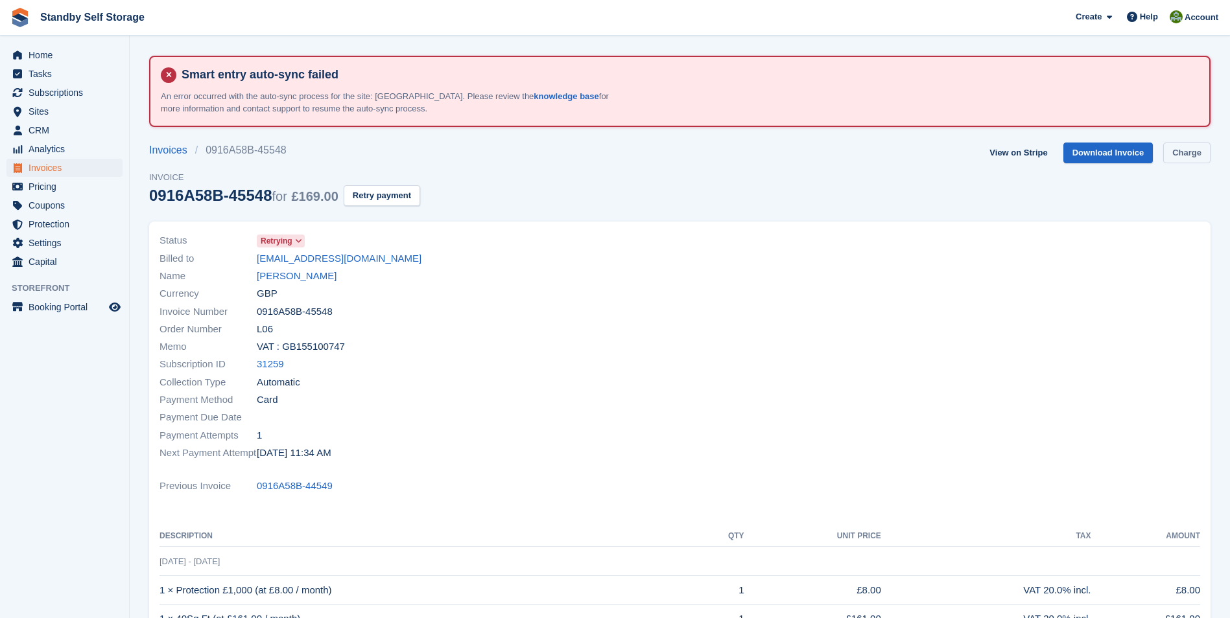
click at [1187, 152] on link "Charge" at bounding box center [1186, 153] width 47 height 21
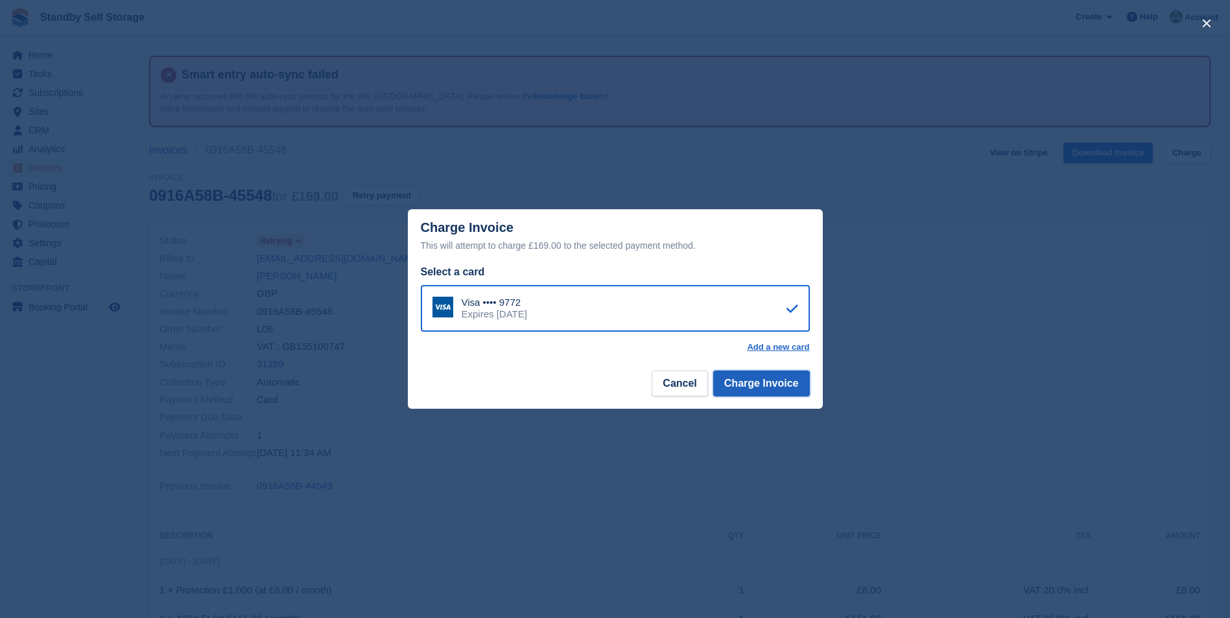
click at [767, 393] on button "Charge Invoice" at bounding box center [761, 384] width 97 height 26
